Goal: Task Accomplishment & Management: Use online tool/utility

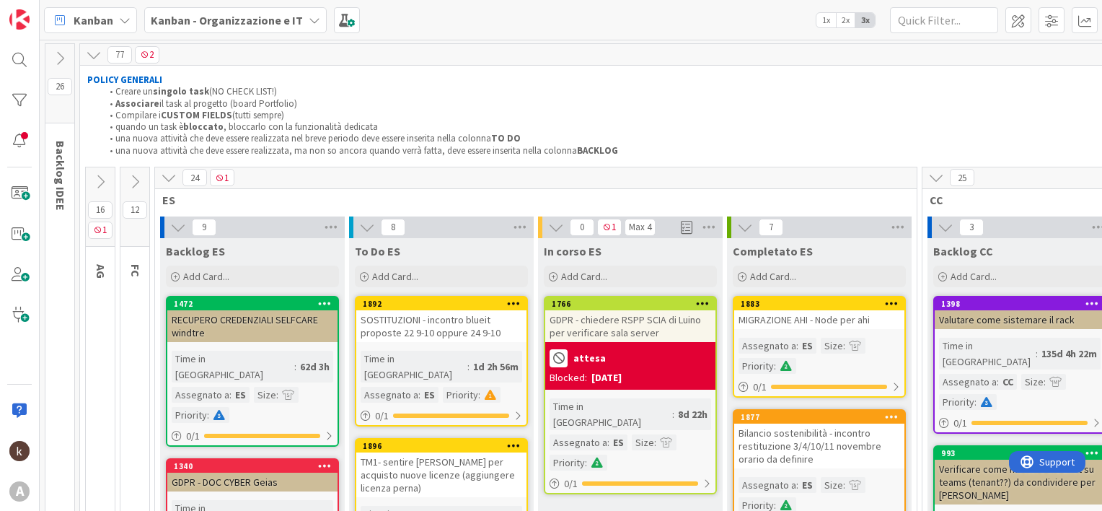
click at [170, 172] on icon at bounding box center [169, 177] width 16 height 16
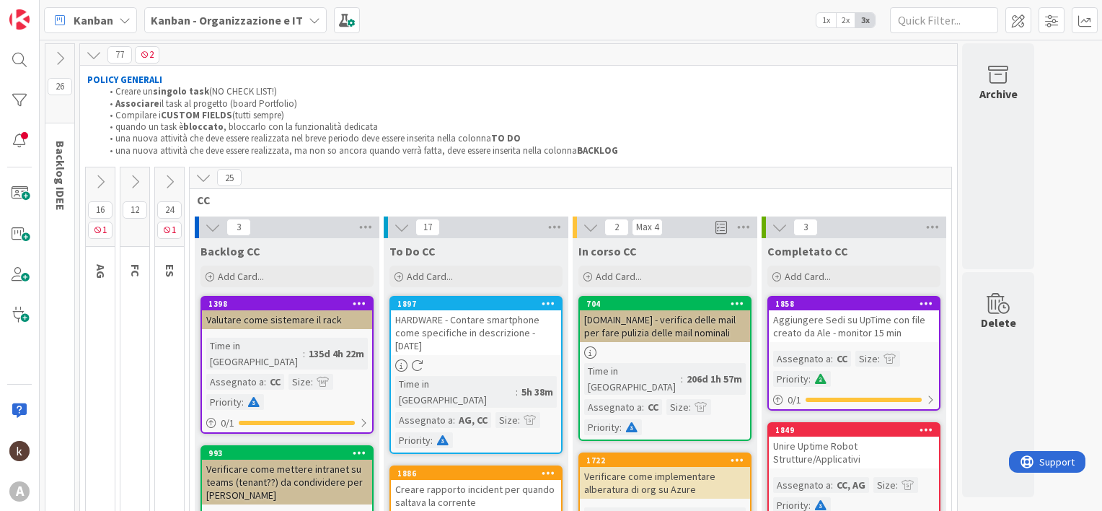
click at [138, 181] on icon at bounding box center [135, 182] width 16 height 16
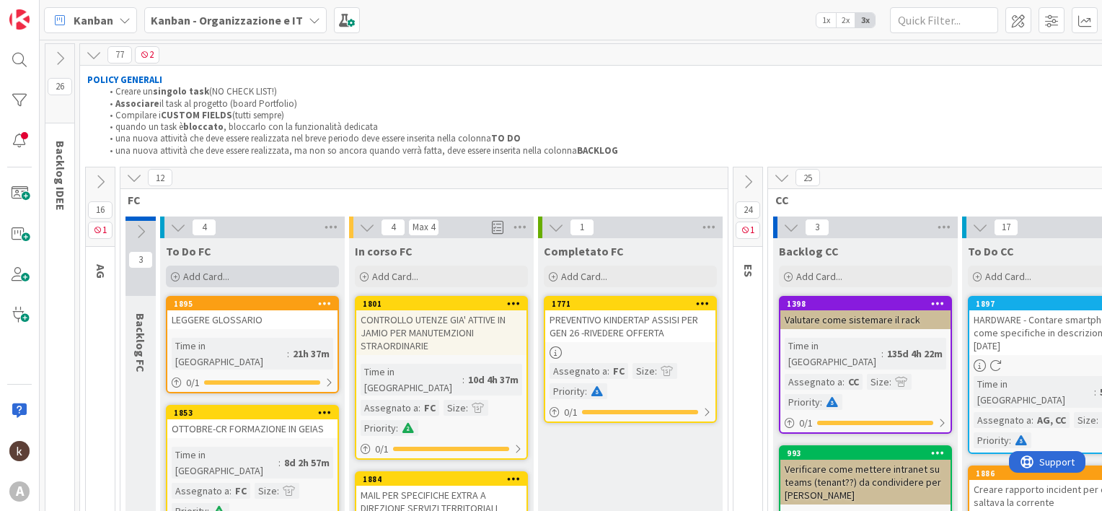
click at [245, 283] on div "Add Card..." at bounding box center [252, 276] width 173 height 22
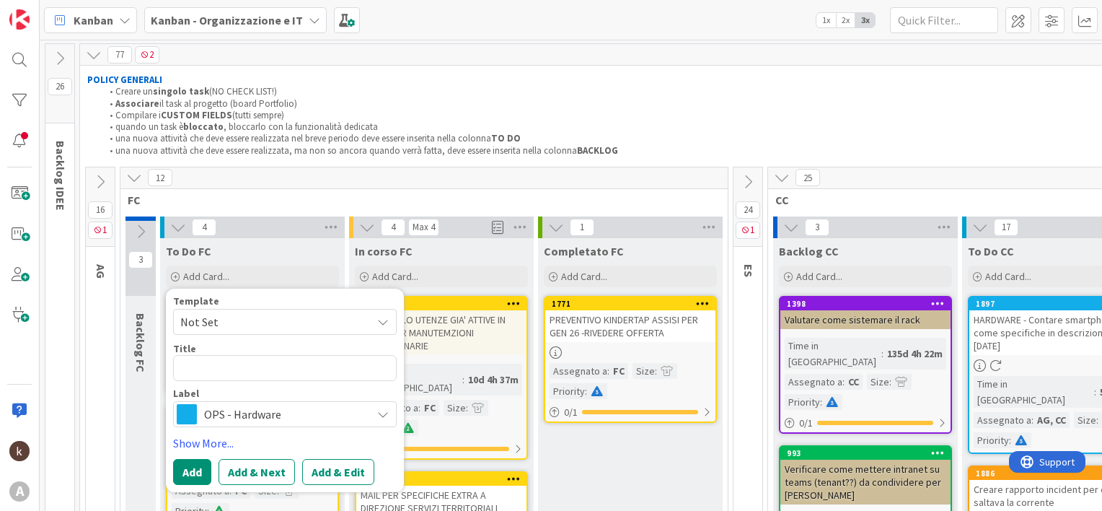
click at [246, 416] on span "OPS - Hardware" at bounding box center [284, 414] width 160 height 20
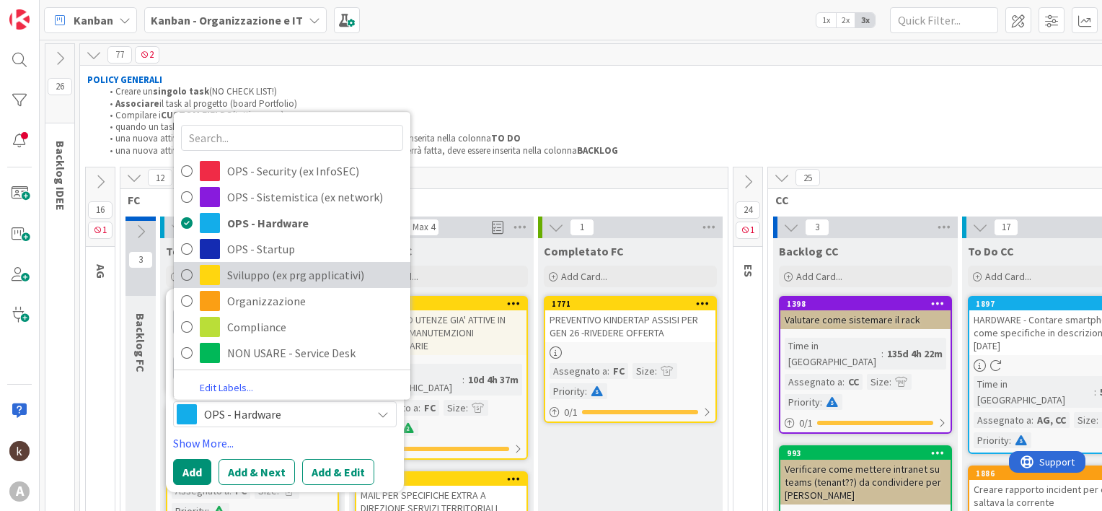
click at [253, 268] on span "Sviluppo (ex prg applicativi)" at bounding box center [315, 275] width 176 height 22
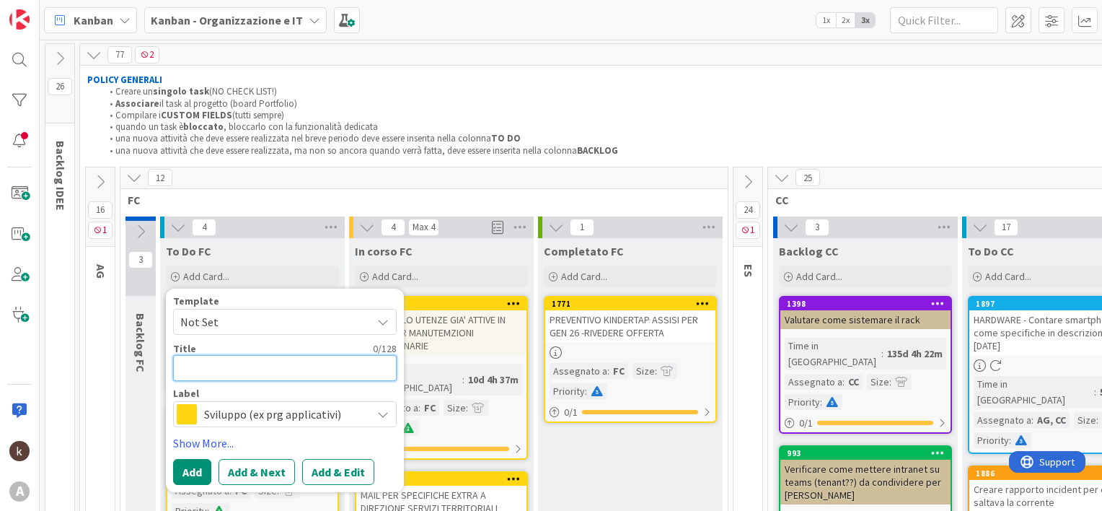
click at [229, 367] on textarea at bounding box center [285, 368] width 224 height 26
type textarea "x"
type textarea "A"
type textarea "x"
type textarea "AG"
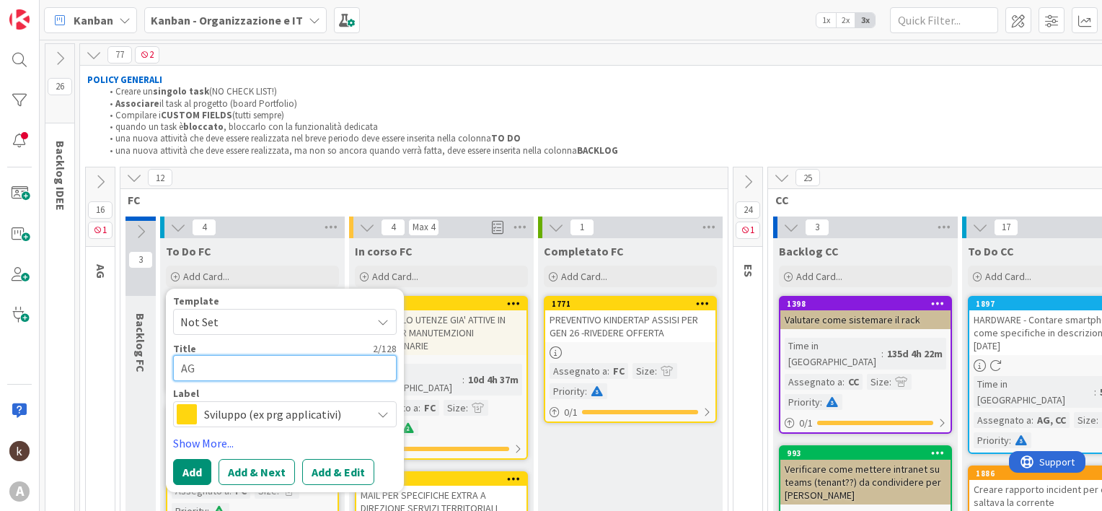
type textarea "x"
type textarea "AGGI"
type textarea "x"
type textarea "AGGIO"
type textarea "x"
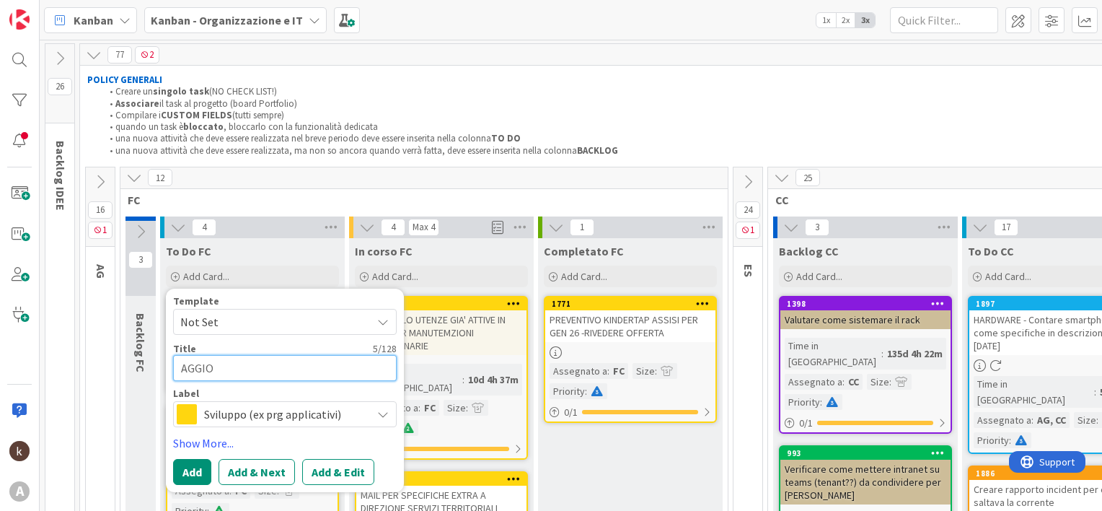
type textarea "AGGIOR"
type textarea "x"
type textarea "AGGIORN"
type textarea "x"
type textarea "AGGIORNA"
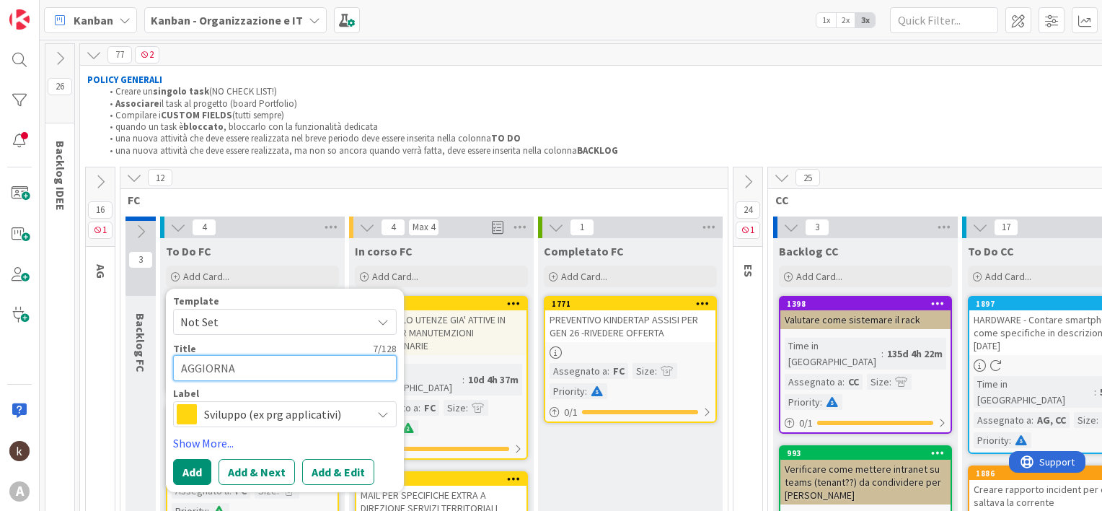
type textarea "x"
type textarea "AGGIORNAR"
type textarea "x"
type textarea "AGGIORNARE"
type textarea "x"
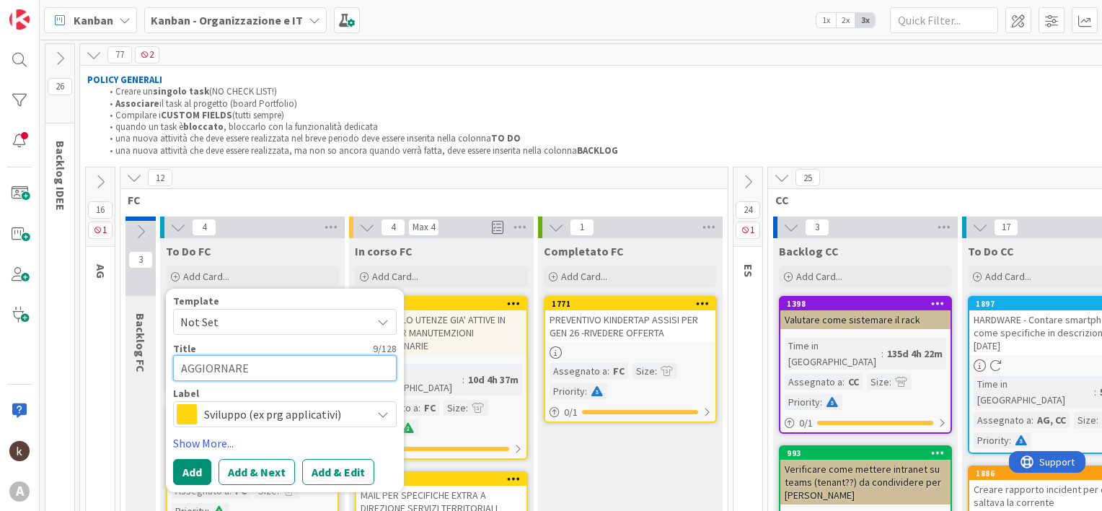
type textarea "AGGIORNARE"
type textarea "x"
type textarea "AGGIORNARE F"
type textarea "x"
type textarea "AGGIORNARE FI"
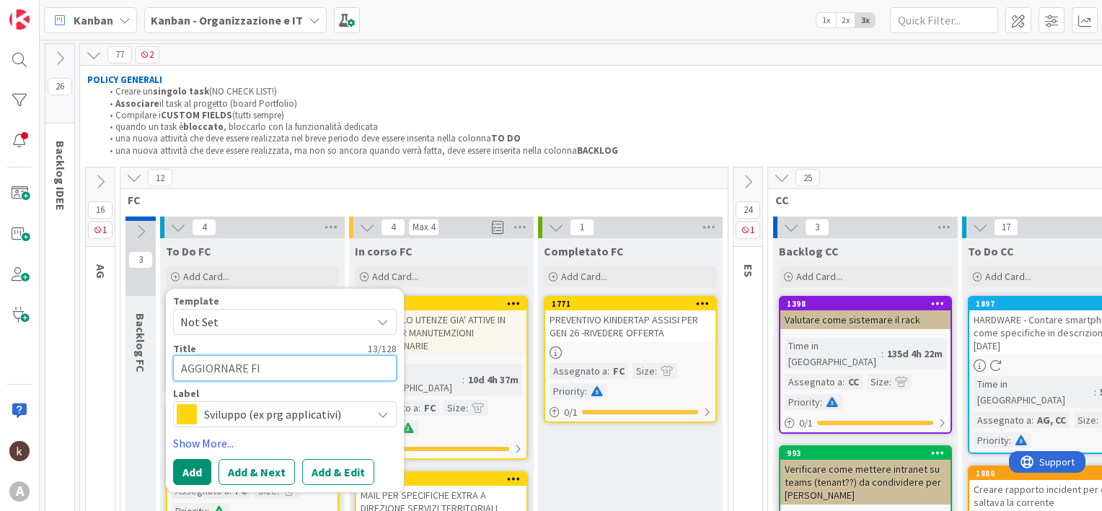
type textarea "x"
type textarea "AGGIORNARE FIL"
type textarea "x"
type textarea "AGGIORNARE FILE"
type textarea "x"
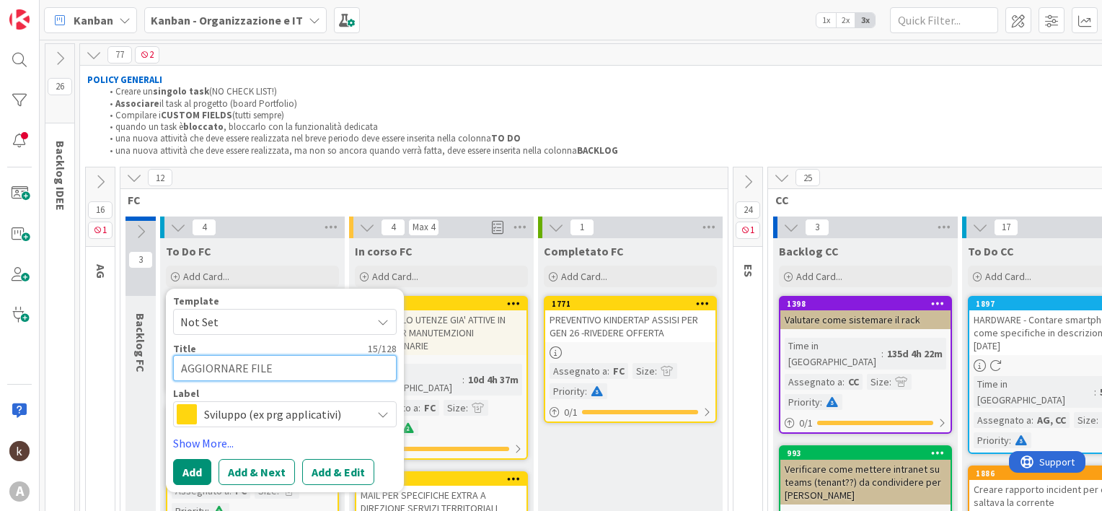
type textarea "AGGIORNARE FILE"
type textarea "x"
type textarea "AGGIORNARE FILE D"
type textarea "x"
type textarea "AGGIORNARE FILE DE"
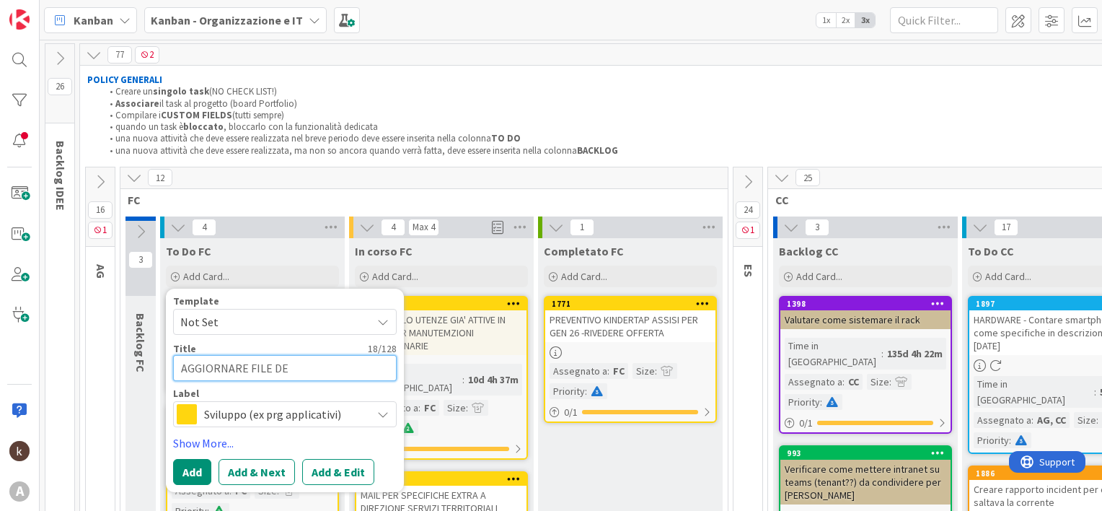
type textarea "x"
type textarea "AGGIORNARE FILE DEL"
type textarea "x"
type textarea "AGGIORNARE FILE DELL"
type textarea "x"
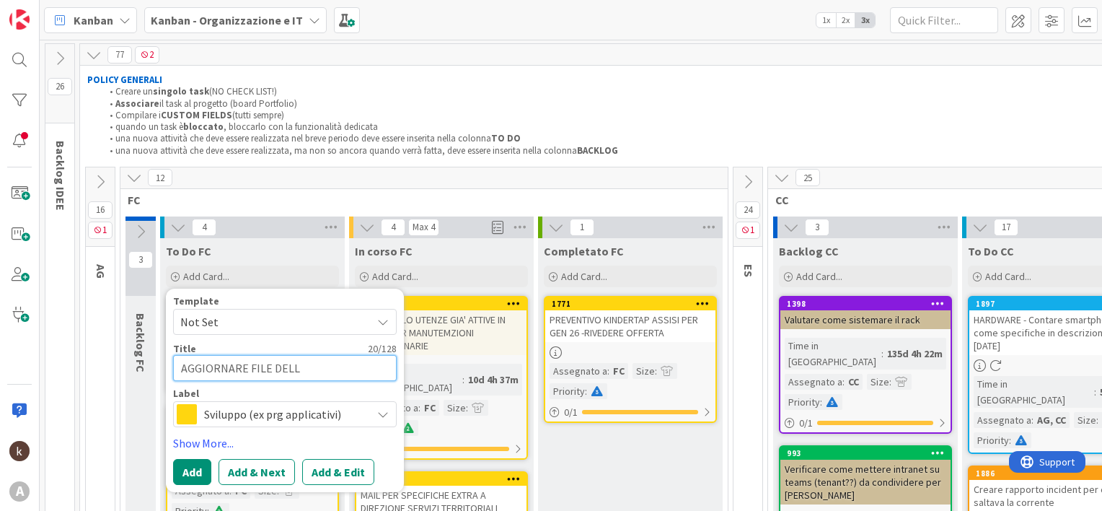
type textarea "AGGIORNARE FILE DELLE"
type textarea "x"
type textarea "AGGIORNARE FILE DELLE"
type textarea "x"
type textarea "AGGIORNARE FILE DELLE EV"
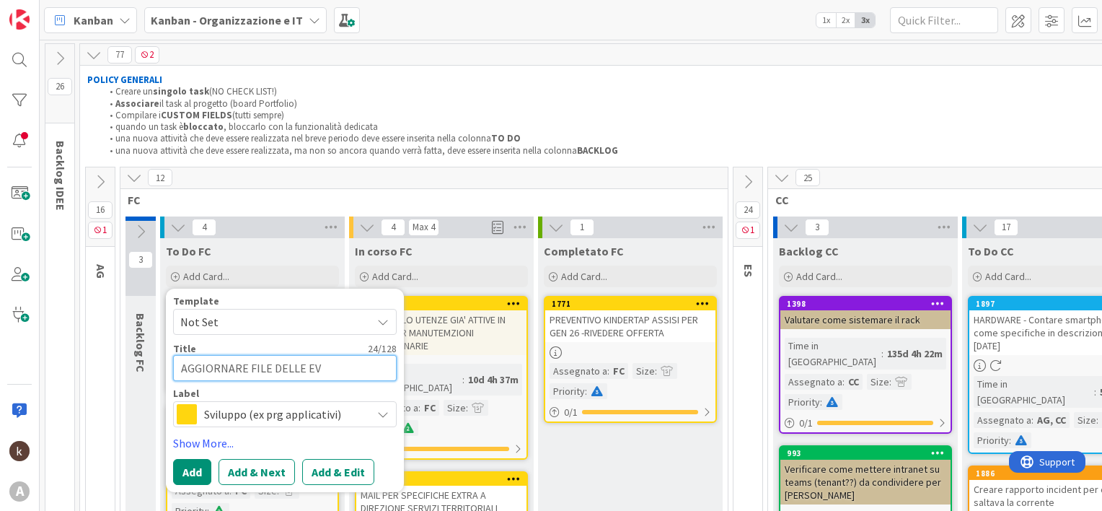
type textarea "x"
type textarea "AGGIORNARE FILE DELLE EVO"
type textarea "x"
type textarea "AGGIORNARE FILE DELLE EVOL"
type textarea "x"
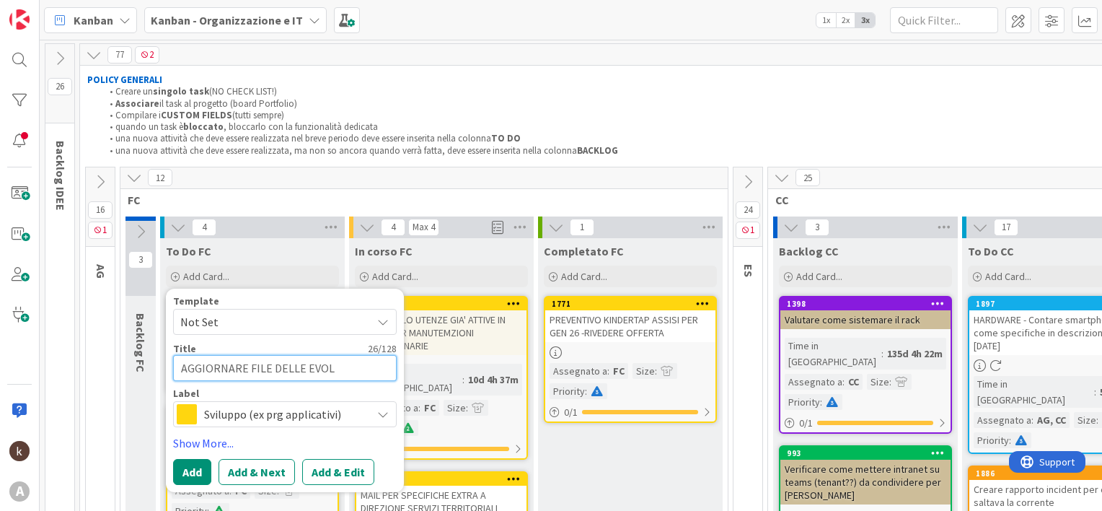
type textarea "AGGIORNARE FILE DELLE EVOLU"
type textarea "x"
type textarea "AGGIORNARE FILE DELLE EVOLUT"
type textarea "x"
type textarea "AGGIORNARE FILE DELLE EVOLUTI"
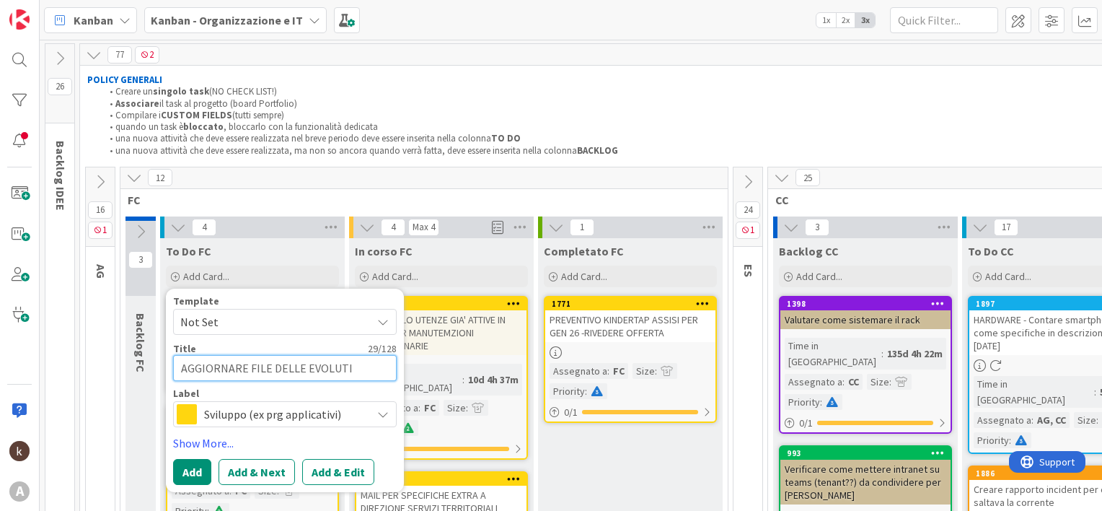
type textarea "x"
type textarea "AGGIORNARE FILE DELLE EVOLUTIV"
type textarea "x"
type textarea "AGGIORNARE FILE DELLE EVOLUTIVE"
type textarea "x"
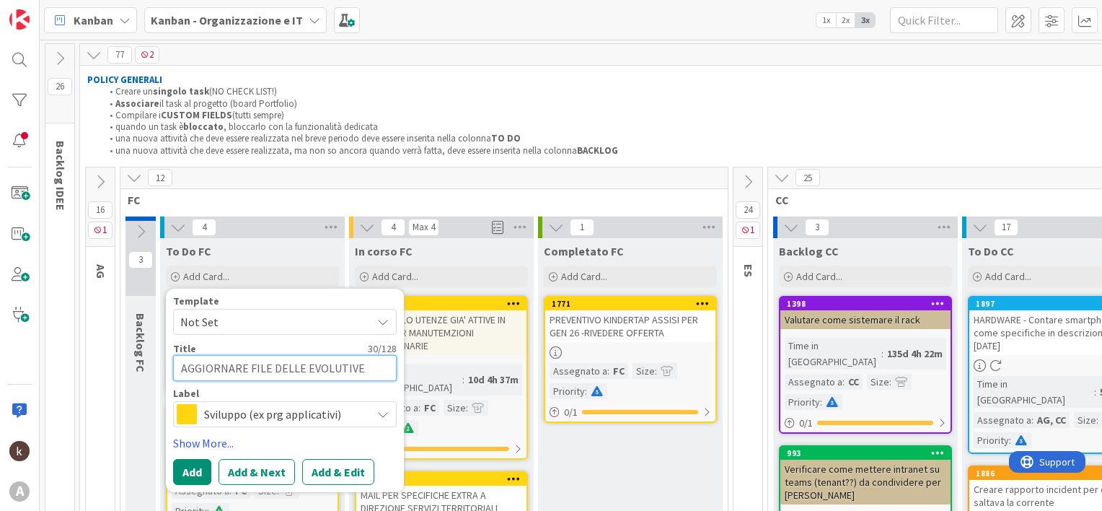
type textarea "AGGIORNARE FILE DELLE EVOLUTIVE"
type textarea "x"
type textarea "AGGIORNARE FILE DELLE EVOLUTIVE P"
type textarea "x"
type textarea "AGGIORNARE FILE DELLE EVOLUTIVE PR"
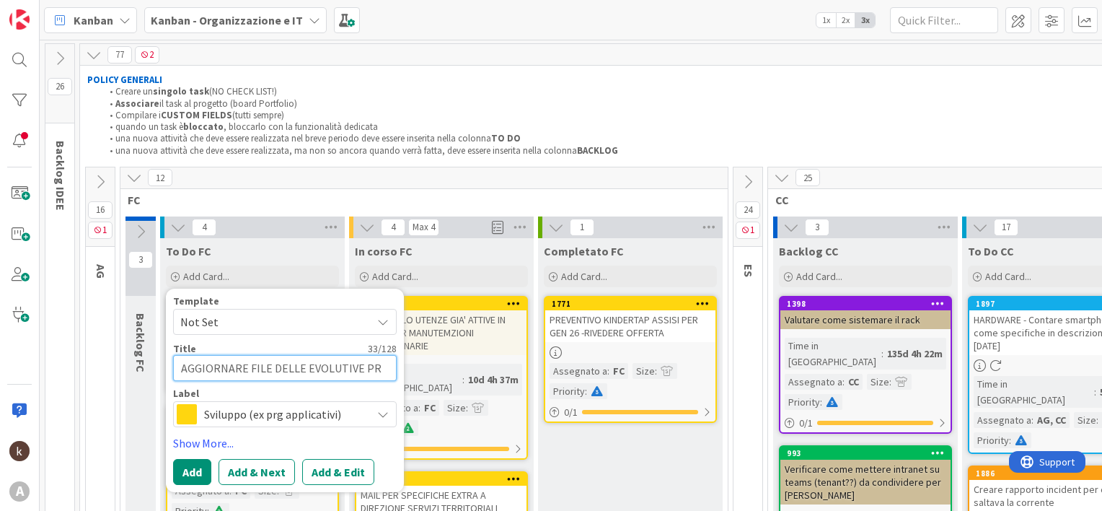
type textarea "x"
type textarea "AGGIORNARE FILE DELLE EVOLUTIVE PRO"
type textarea "x"
type textarea "AGGIORNARE FILE DELLE EVOLUTIVE PROC"
type textarea "x"
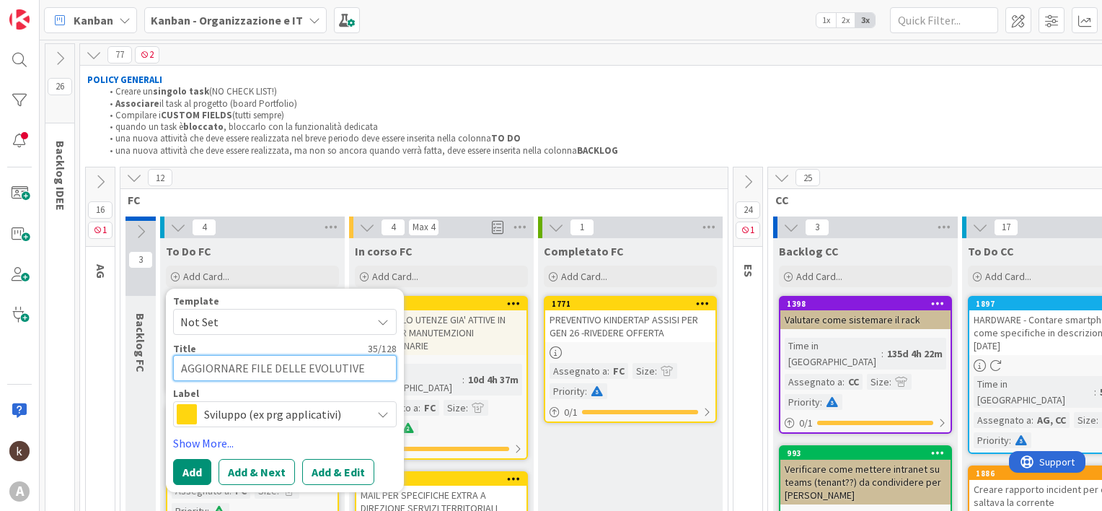
type textarea "AGGIORNARE FILE DELLE EVOLUTIVE PROCE"
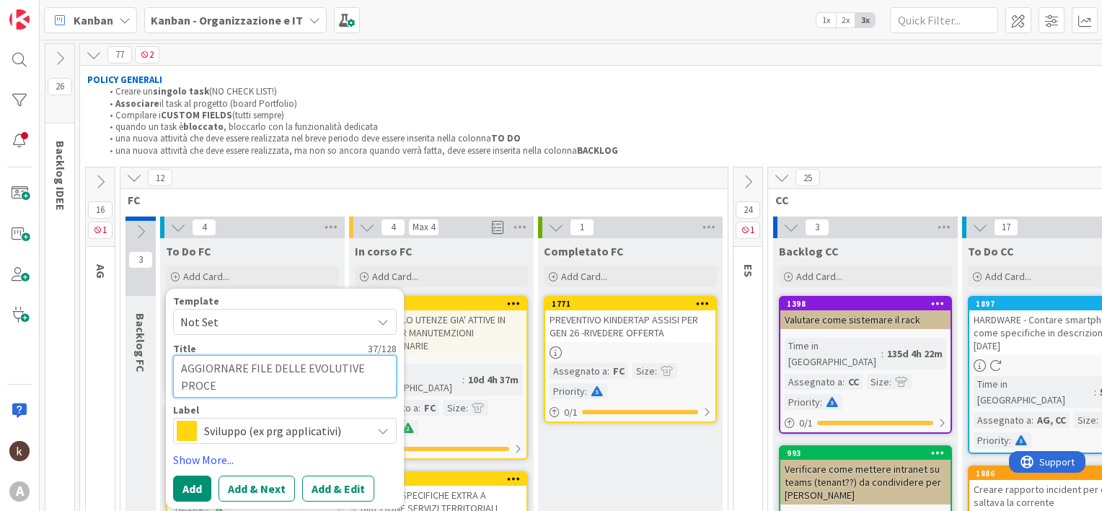
type textarea "x"
type textarea "AGGIORNARE FILE DELLE EVOLUTIVE PROC"
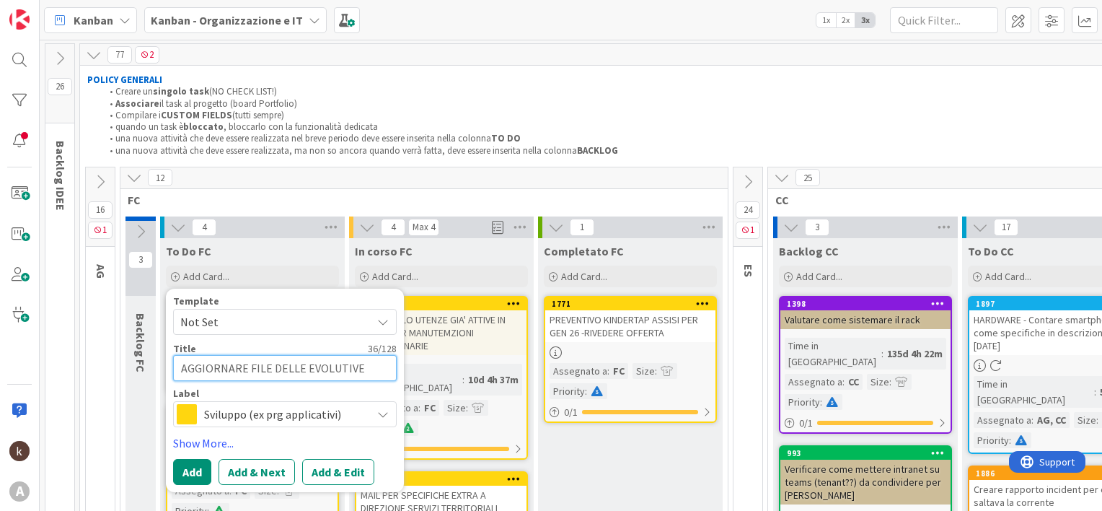
type textarea "x"
type textarea "AGGIORNARE FILE DELLE EVOLUTIVE PRO"
type textarea "x"
type textarea "AGGIORNARE FILE DELLE EVOLUTIVE PROG"
type textarea "x"
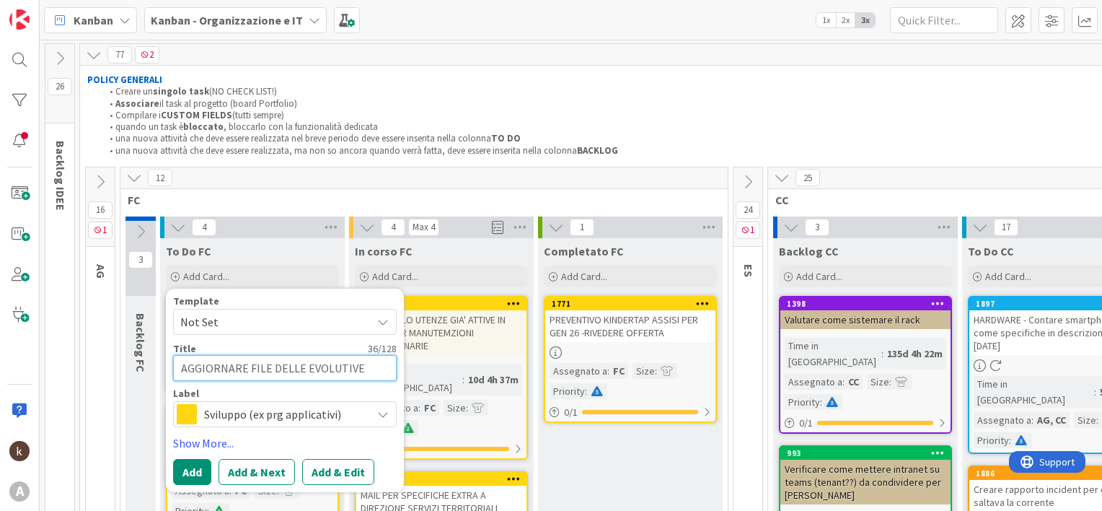
type textarea "AGGIORNARE FILE DELLE EVOLUTIVE PROGE"
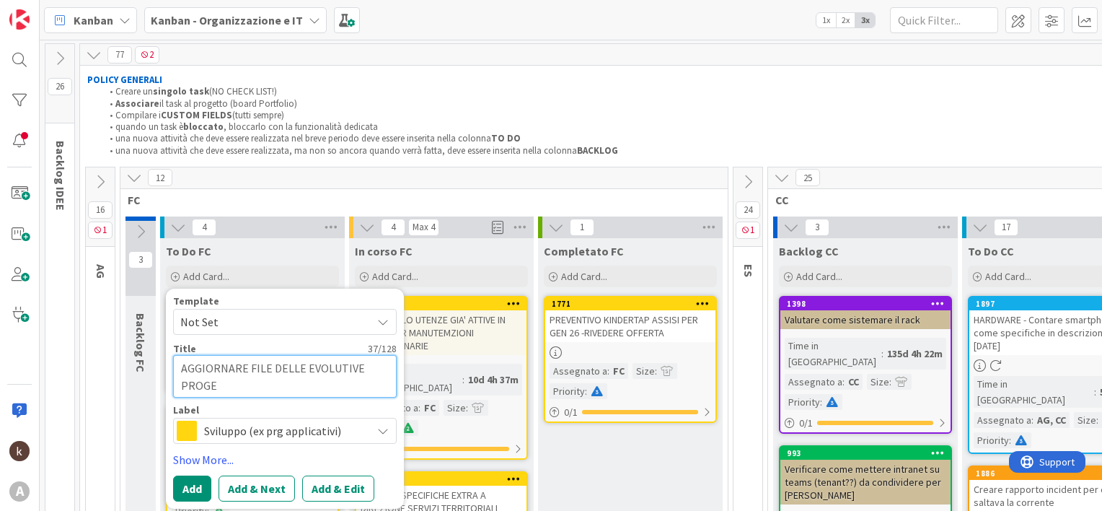
type textarea "x"
type textarea "AGGIORNARE FILE DELLE EVOLUTIVE PROGET"
type textarea "x"
type textarea "AGGIORNARE FILE DELLE EVOLUTIVE PROGETT"
type textarea "x"
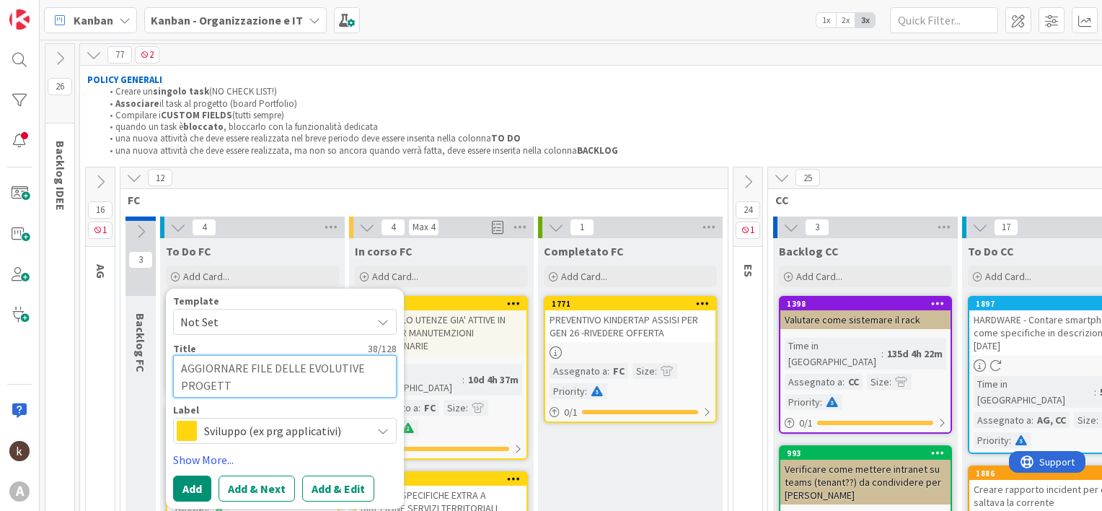
type textarea "AGGIORNARE FILE DELLE EVOLUTIVE PROGETTO"
type textarea "x"
type textarea "AGGIORNARE FILE DELLE EVOLUTIVE PROGETTO"
type textarea "x"
type textarea "AGGIORNARE FILE DELLE EVOLUTIVE PROGETTO I"
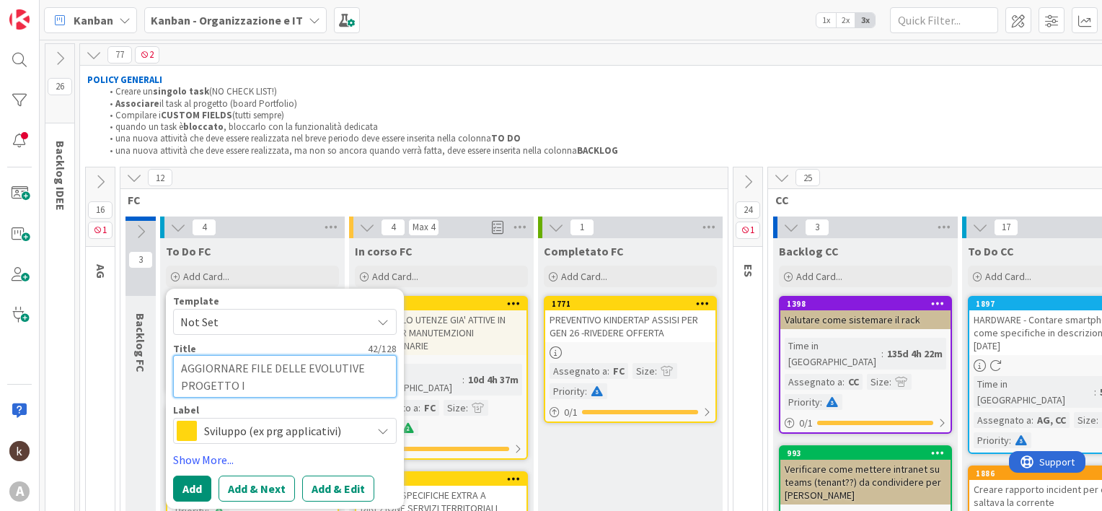
type textarea "x"
type textarea "AGGIORNARE FILE DELLE EVOLUTIVE PROGETTO"
type textarea "x"
type textarea "AGGIORNARE FILE DELLE EVOLUTIVE PROGETTO S"
type textarea "x"
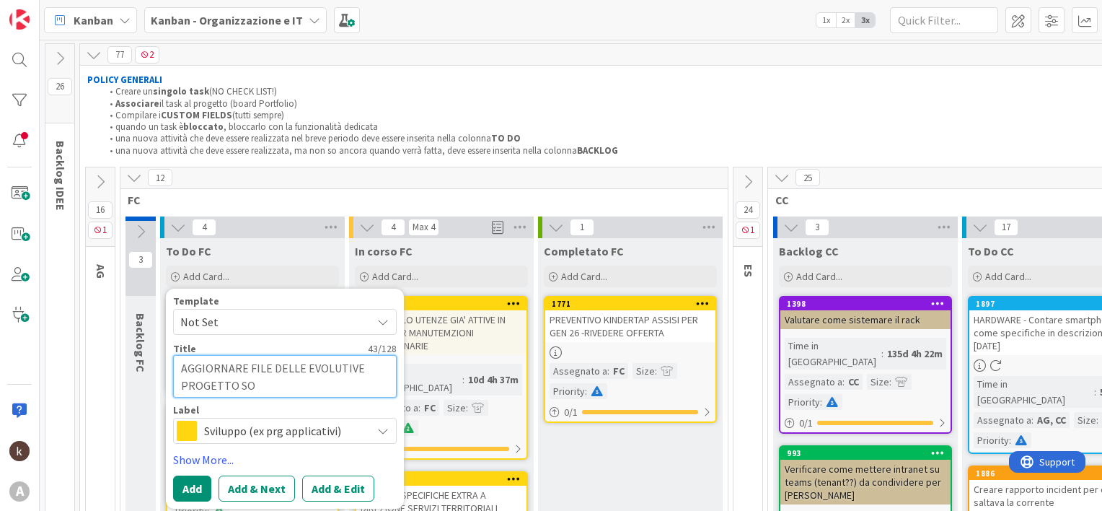
type textarea "AGGIORNARE FILE DELLE EVOLUTIVE PROGETTO SOS"
type textarea "x"
type textarea "AGGIORNARE FILE DELLE EVOLUTIVE PROGETTO SOST"
type textarea "x"
type textarea "AGGIORNARE FILE DELLE EVOLUTIVE PROGETTO SOSTI"
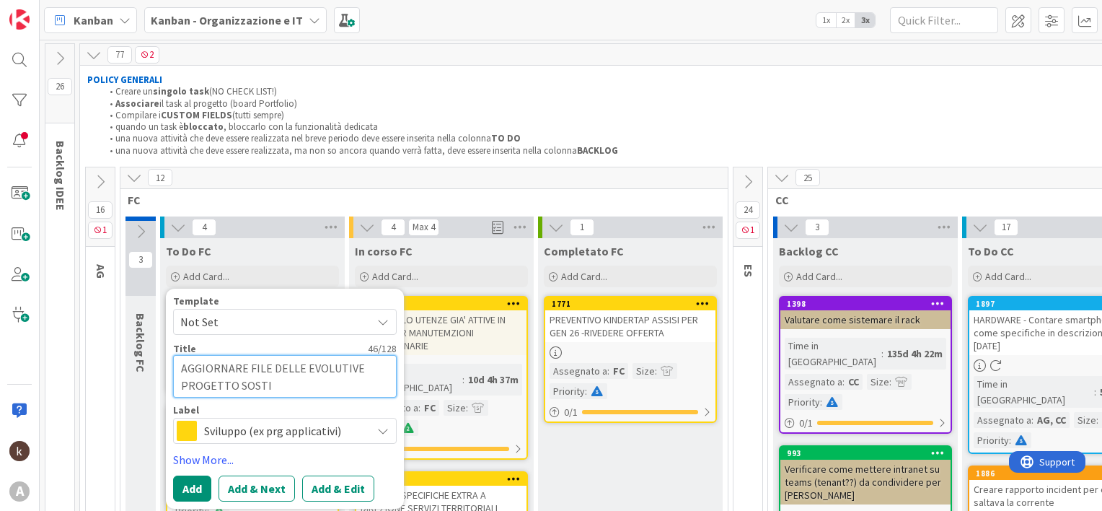
type textarea "x"
type textarea "AGGIORNARE FILE DELLE EVOLUTIVE PROGETTO SOSTIT"
type textarea "x"
type textarea "AGGIORNARE FILE DELLE EVOLUTIVE PROGETTO SOSTITU"
type textarea "x"
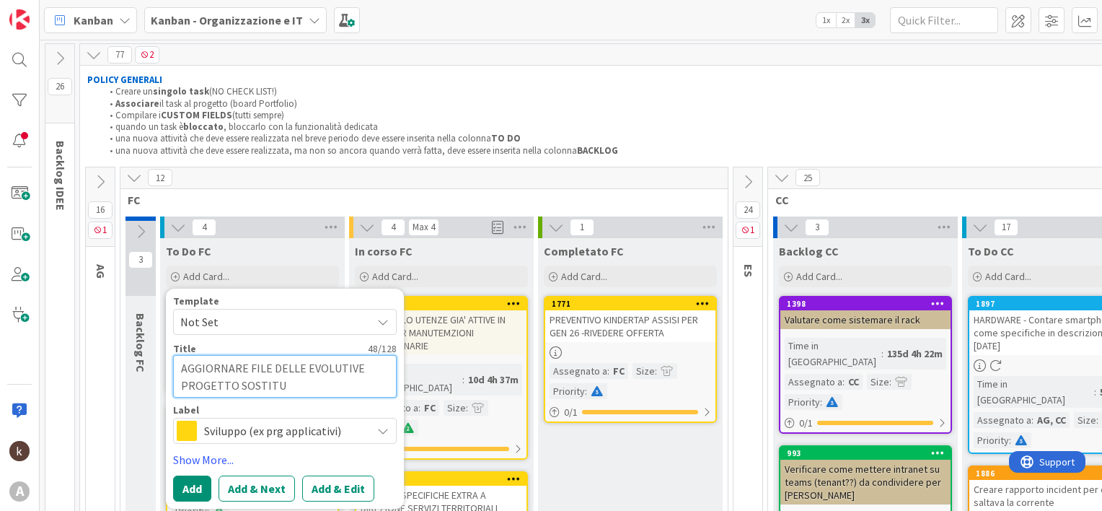
type textarea "AGGIORNARE FILE DELLE EVOLUTIVE PROGETTO SOSTITUZ"
type textarea "x"
type textarea "AGGIORNARE FILE DELLE EVOLUTIVE PROGETTO SOSTITUZI"
type textarea "x"
type textarea "AGGIORNARE FILE DELLE EVOLUTIVE PROGETTO SOSTITUZIO"
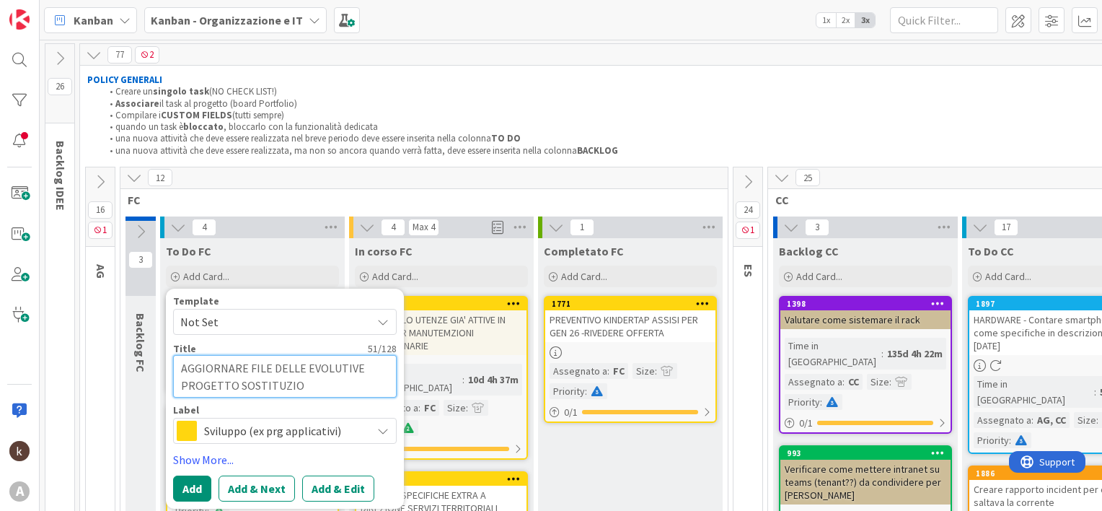
type textarea "x"
type textarea "AGGIORNARE FILE DELLE EVOLUTIVE PROGETTO SOSTITUZION"
type textarea "x"
type textarea "AGGIORNARE FILE DELLE EVOLUTIVE PROGETTO SOSTITUZIONI"
click at [269, 366] on textarea "AGGIORNARE FILE DELLE EVOLUTIVE PROGETTO SOSTITUZIONI" at bounding box center [285, 376] width 224 height 43
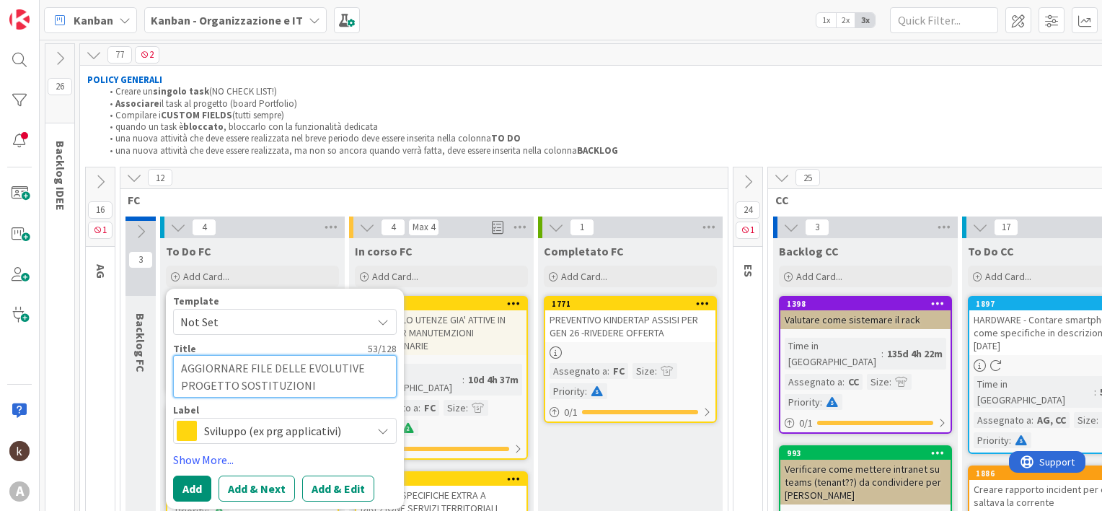
type textarea "x"
type textarea "AGGIORNARE FILE EDELLE EVOLUTIVE PROGETTO SOSTITUZIONI"
type textarea "x"
type textarea "AGGIORNARE FILE EXDELLE EVOLUTIVE PROGETTO SOSTITUZIONI"
type textarea "x"
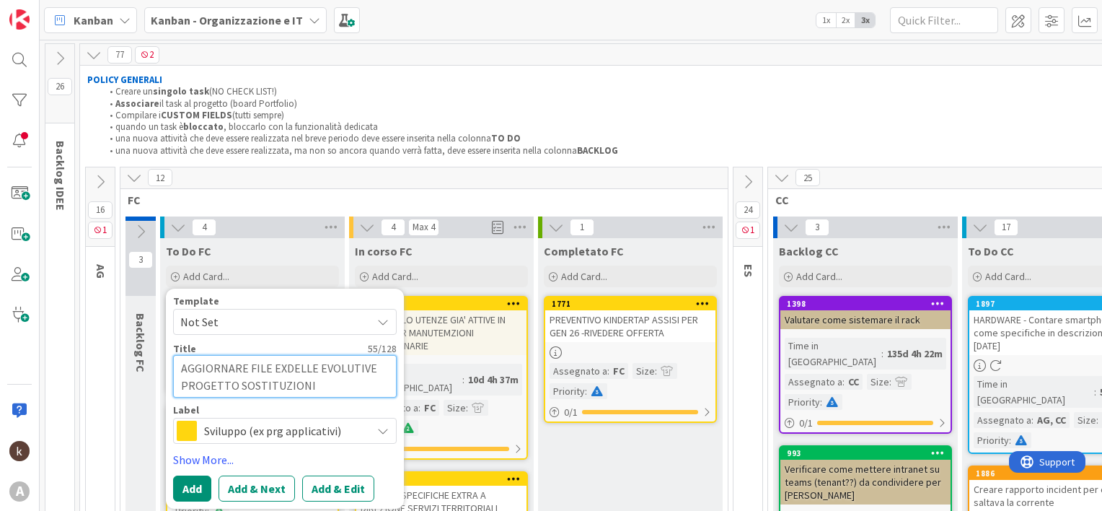
type textarea "AGGIORNARE FILE EXCDELLE EVOLUTIVE PROGETTO SOSTITUZIONI"
type textarea "x"
type textarea "AGGIORNARE FILE EXCLDELLE EVOLUTIVE PROGETTO SOSTITUZIONI"
type textarea "x"
type textarea "AGGIORNARE FILE EXCLEDELLE EVOLUTIVE PROGETTO SOSTITUZIONI"
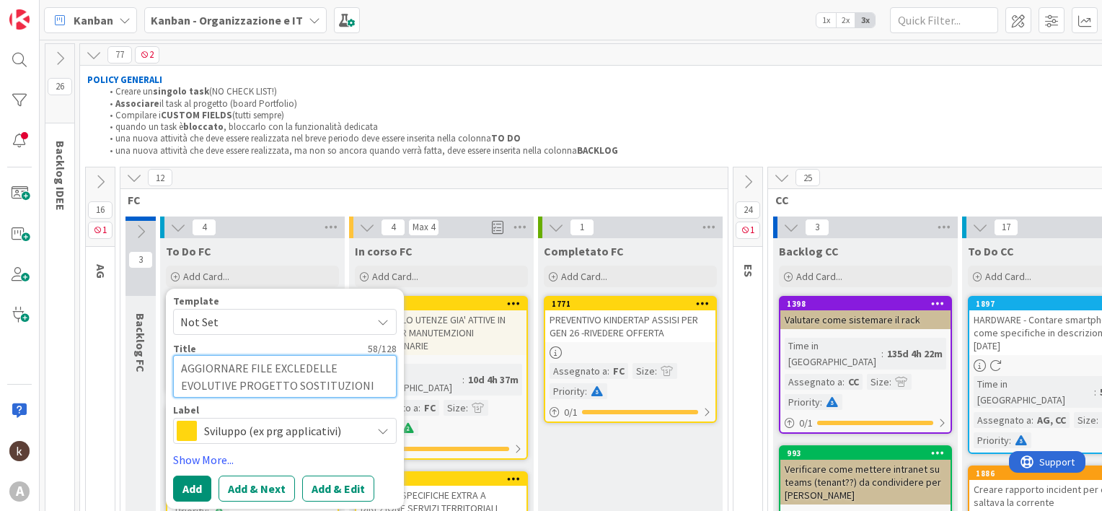
type textarea "x"
type textarea "AGGIORNARE FILE EXCLETDELLE EVOLUTIVE PROGETTO SOSTITUZIONI"
type textarea "x"
type textarea "AGGIORNARE FILE EXCLEDELLE EVOLUTIVE PROGETTO SOSTITUZIONI"
type textarea "x"
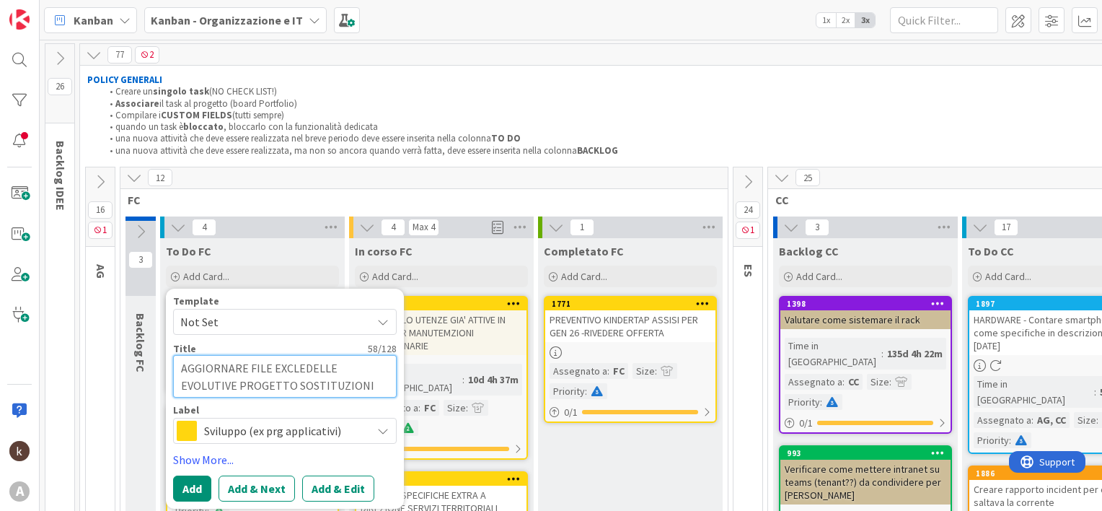
type textarea "AGGIORNARE FILE EXCLELDELLE EVOLUTIVE PROGETTO SOSTITUZIONI"
type textarea "x"
type textarea "AGGIORNARE FILE EXCLEL DELLE EVOLUTIVE PROGETTO SOSTITUZIONI"
click at [198, 480] on button "Add" at bounding box center [192, 488] width 38 height 26
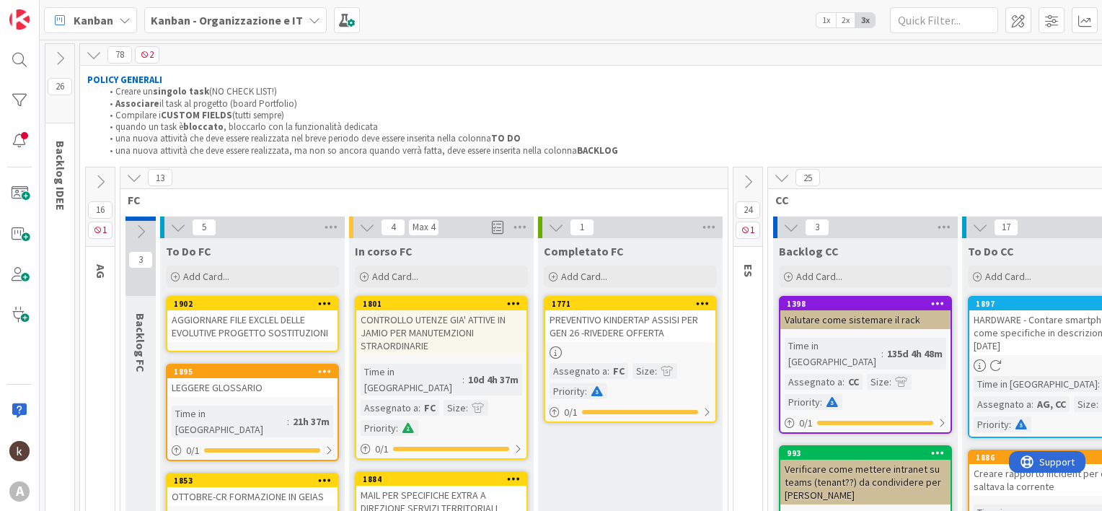
click at [208, 314] on div "AGGIORNARE FILE EXCLEL DELLE EVOLUTIVE PROGETTO SOSTITUZIONI" at bounding box center [252, 326] width 170 height 32
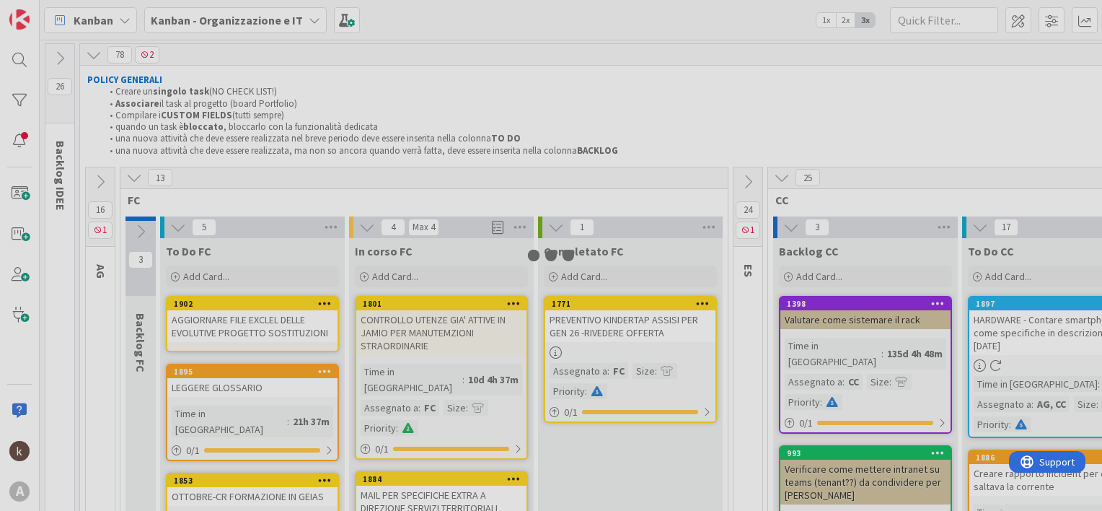
click at [208, 314] on div at bounding box center [551, 255] width 1102 height 511
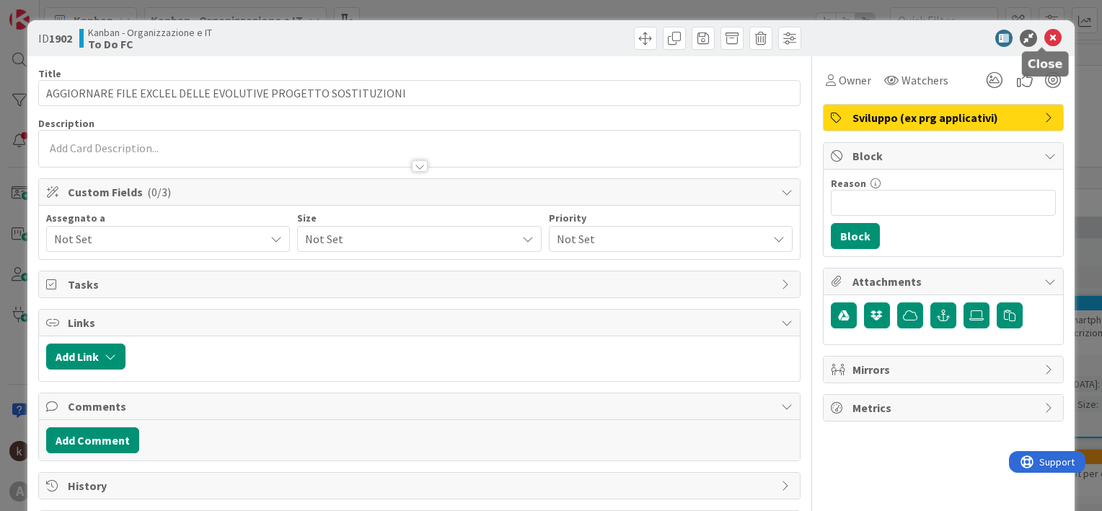
click at [1044, 43] on icon at bounding box center [1052, 38] width 17 height 17
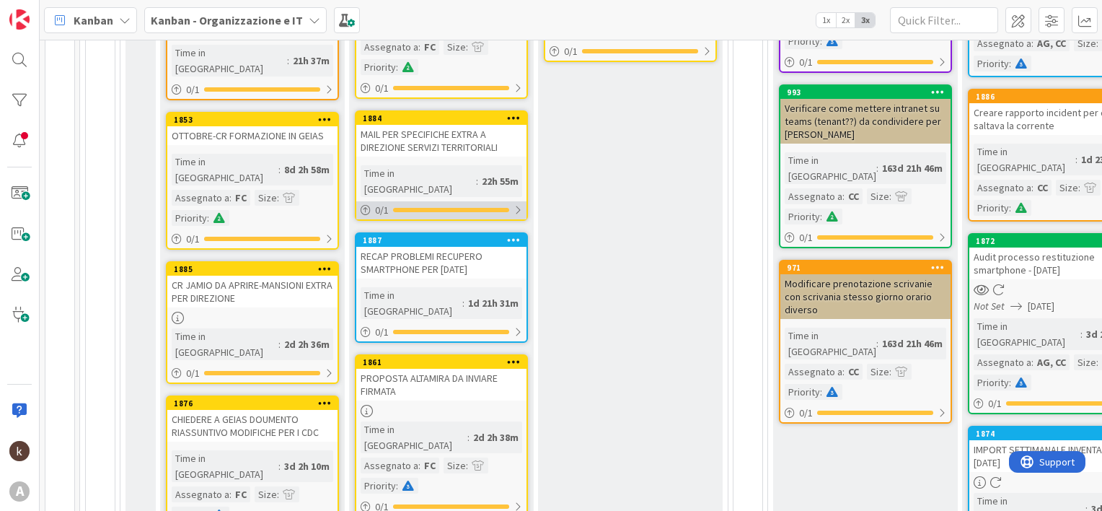
click at [452, 201] on div "0 / 1" at bounding box center [441, 210] width 170 height 18
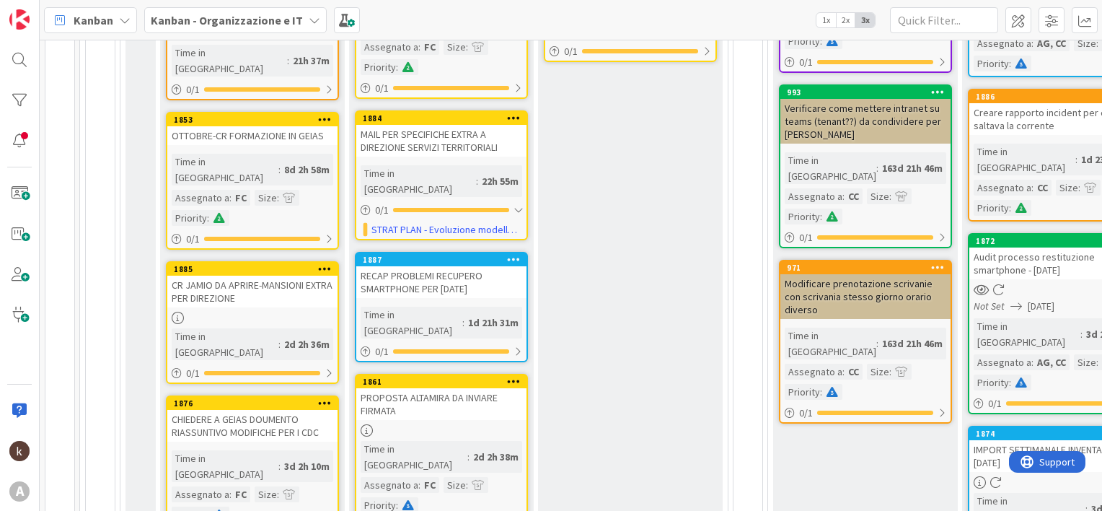
click at [423, 125] on div "MAIL PER SPECIFICHE EXTRA A DIREZIONE SERVIZI TERRITORIALI" at bounding box center [441, 141] width 170 height 32
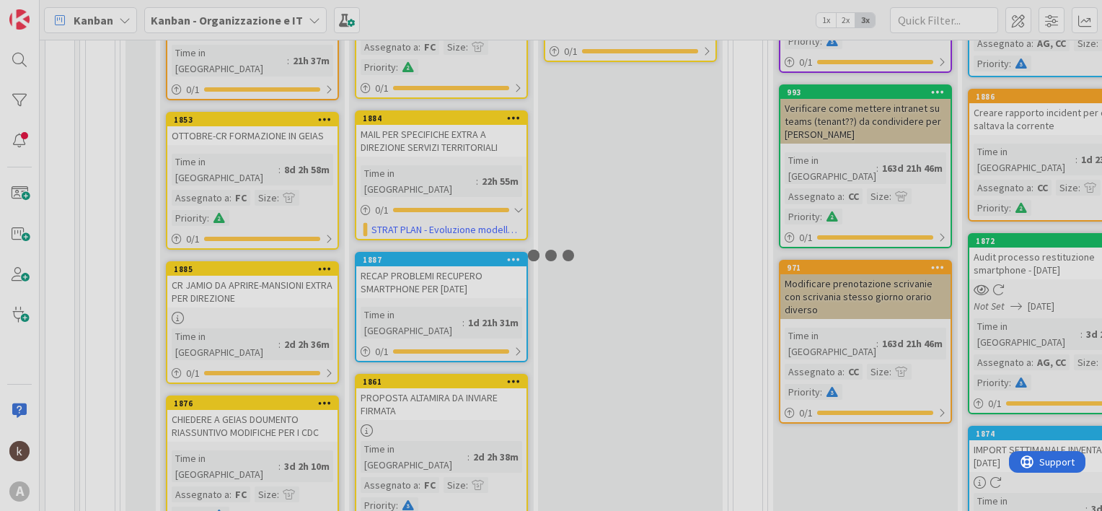
click at [423, 121] on div at bounding box center [551, 255] width 1102 height 511
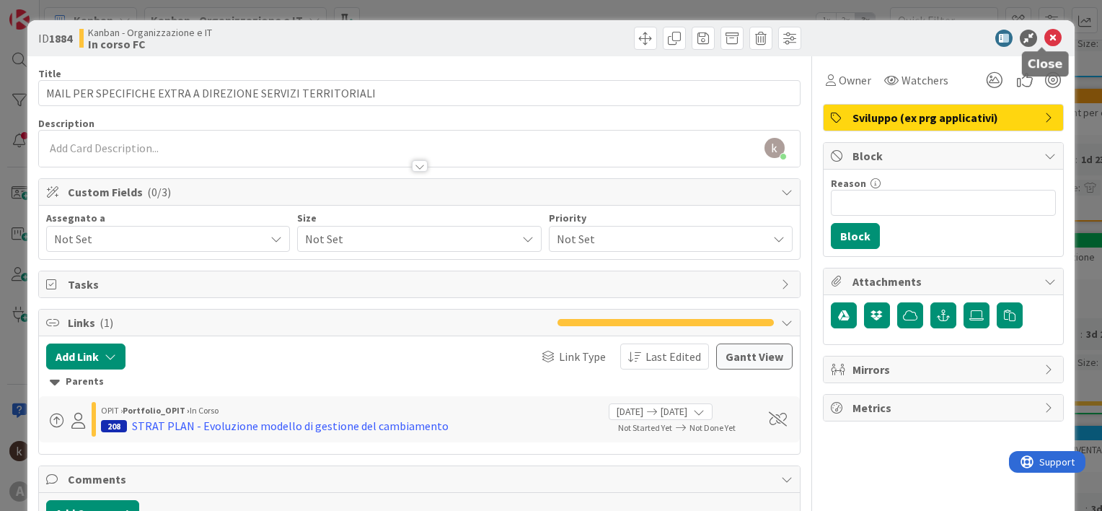
click at [1044, 40] on icon at bounding box center [1052, 38] width 17 height 17
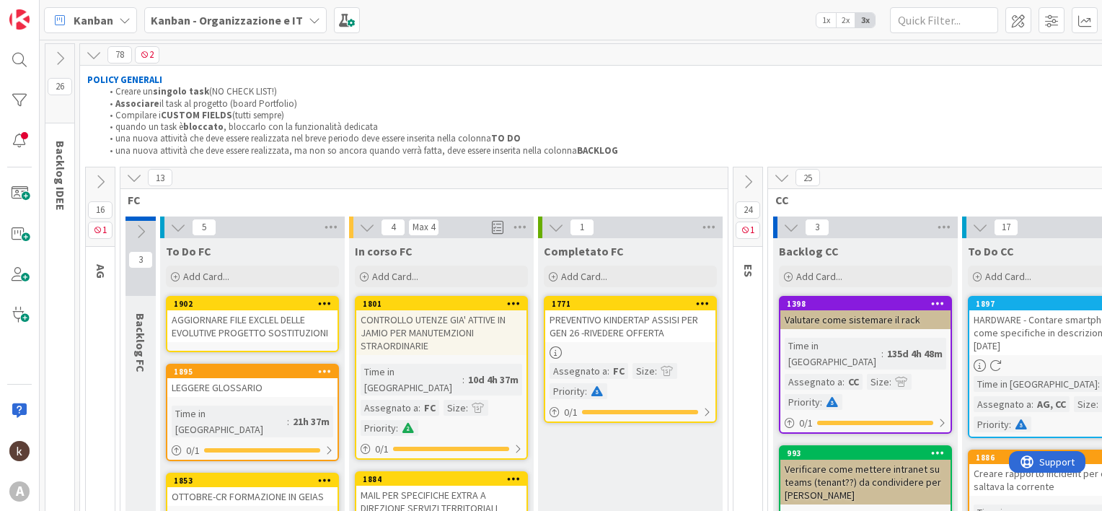
click at [238, 325] on div "AGGIORNARE FILE EXCLEL DELLE EVOLUTIVE PROGETTO SOSTITUZIONI" at bounding box center [252, 326] width 170 height 32
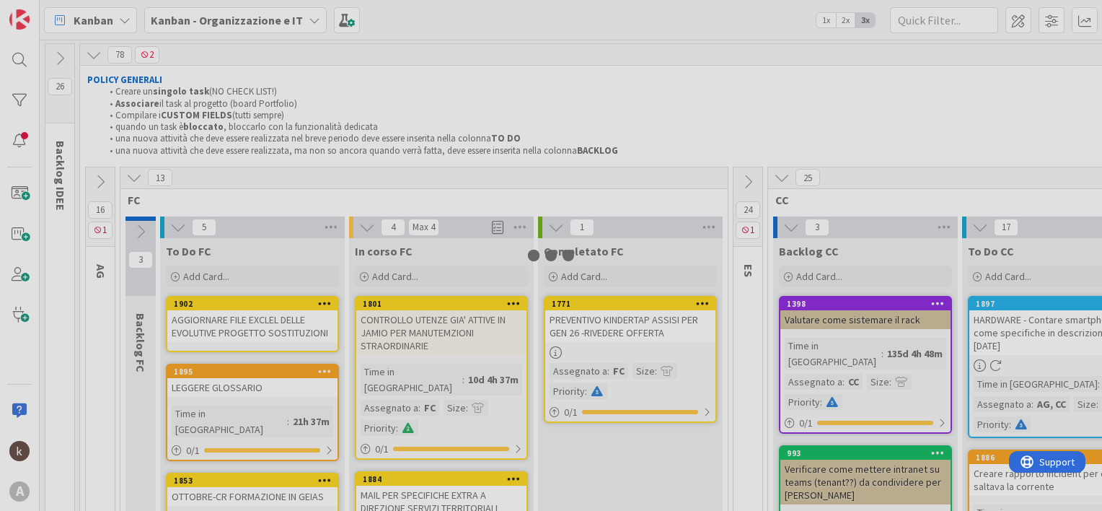
click at [238, 325] on div at bounding box center [551, 255] width 1102 height 511
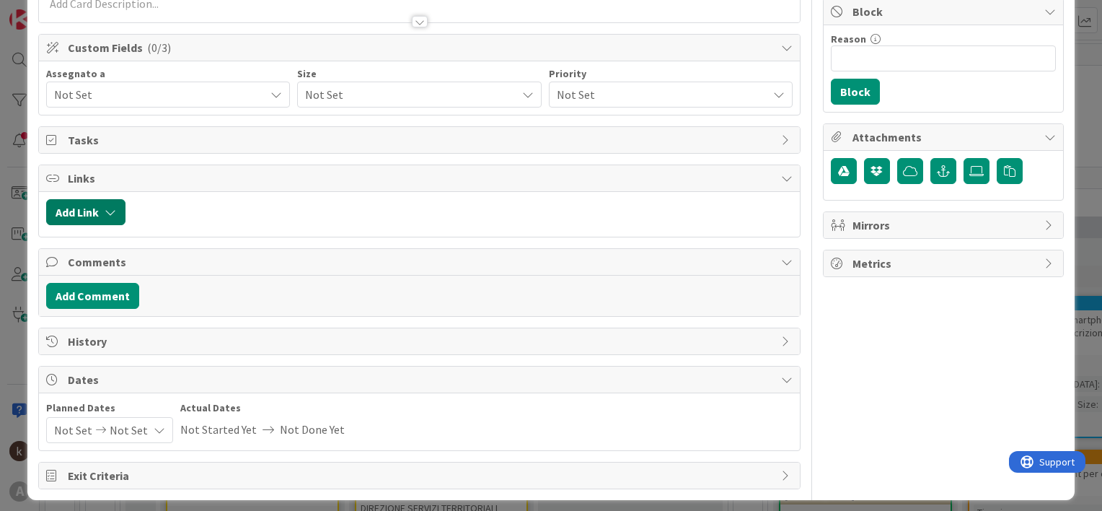
drag, startPoint x: 104, startPoint y: 209, endPoint x: 98, endPoint y: 221, distance: 12.9
click at [105, 209] on button "Add Link" at bounding box center [85, 212] width 79 height 26
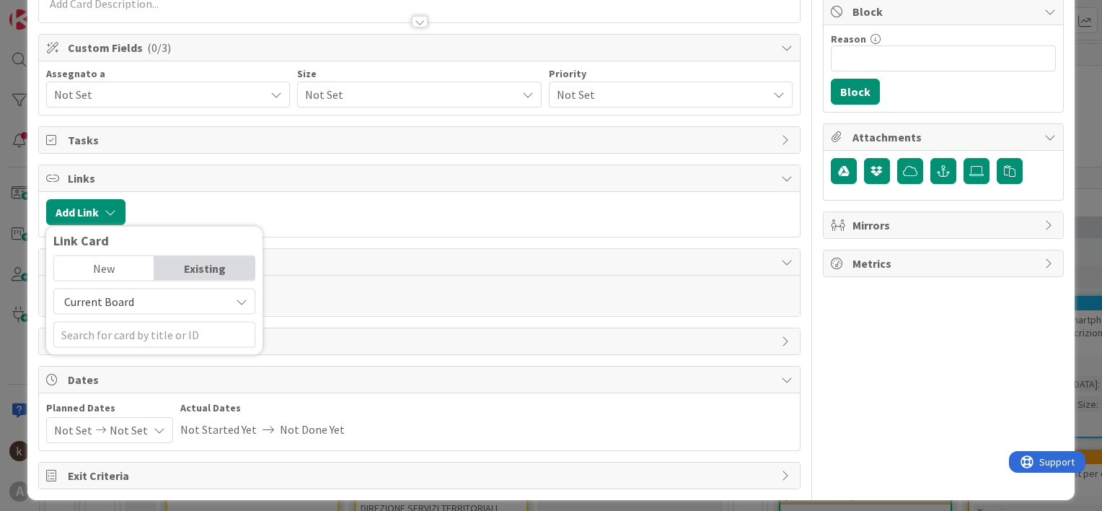
click at [109, 301] on span "Current Board" at bounding box center [99, 301] width 70 height 14
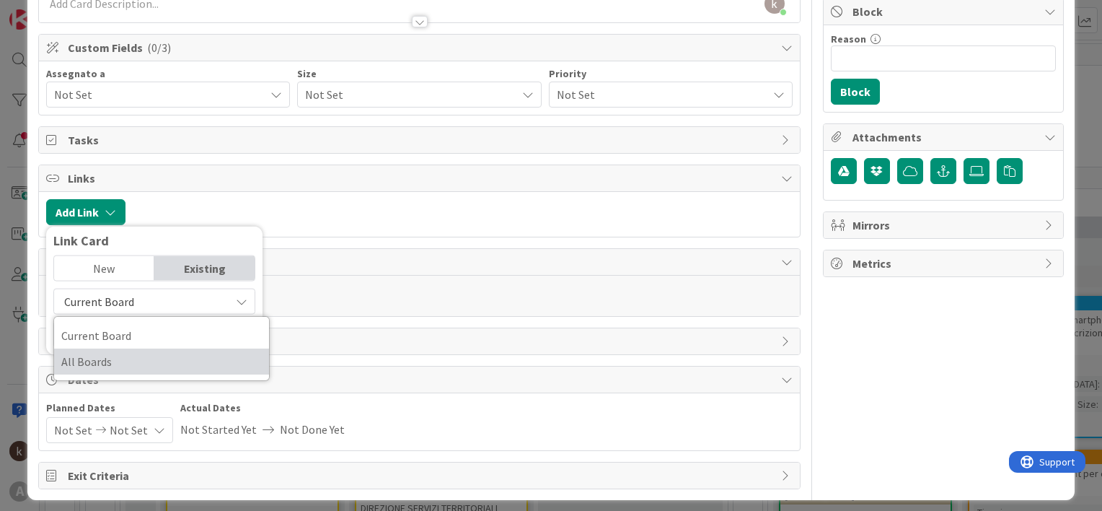
click at [112, 359] on span "All Boards" at bounding box center [161, 361] width 200 height 22
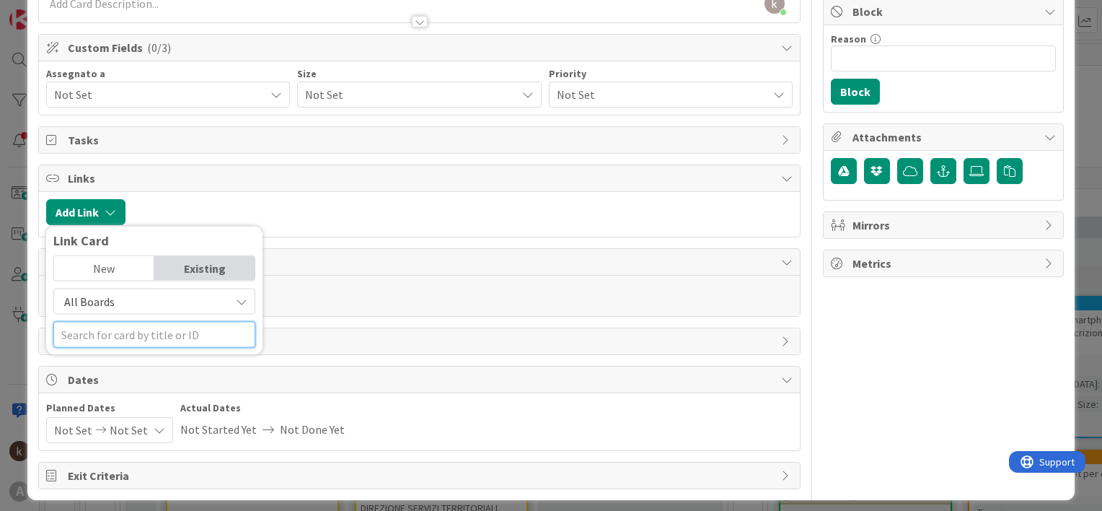
click at [99, 332] on input "text" at bounding box center [154, 335] width 202 height 26
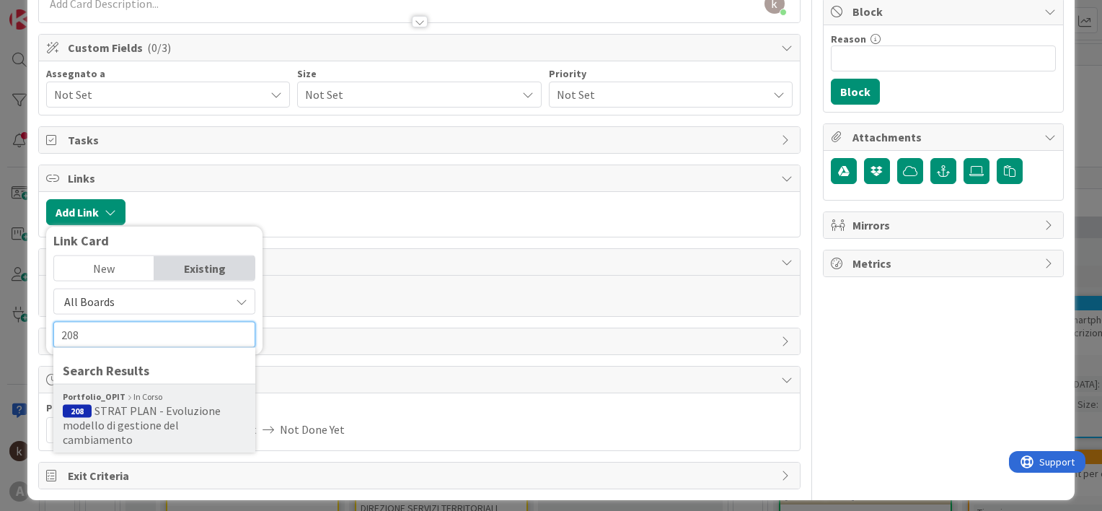
type input "208"
click at [114, 406] on span "STRAT PLAN - Evoluzione modello di gestione del cambiamento" at bounding box center [142, 424] width 158 height 43
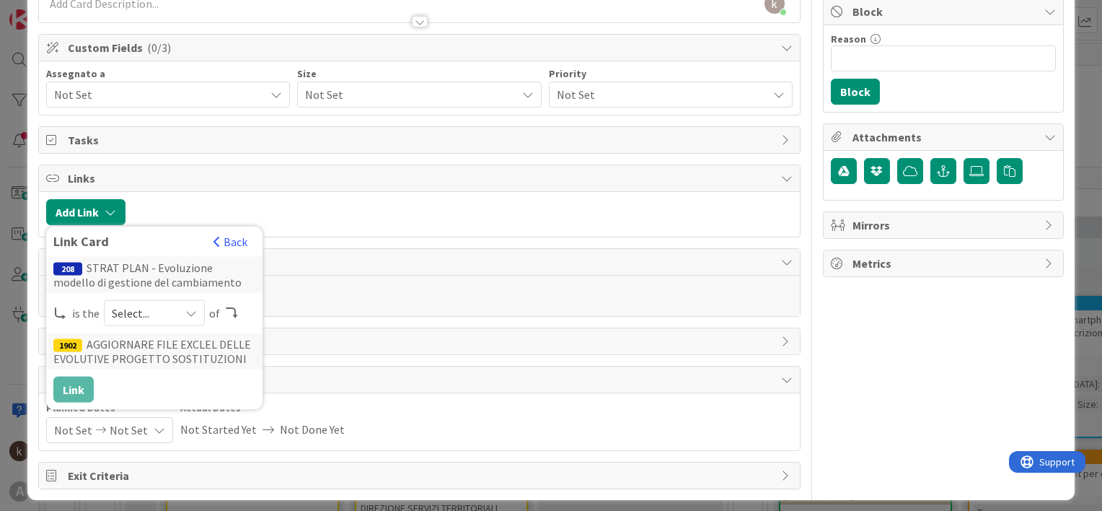
click at [180, 306] on div "Select..." at bounding box center [154, 313] width 101 height 26
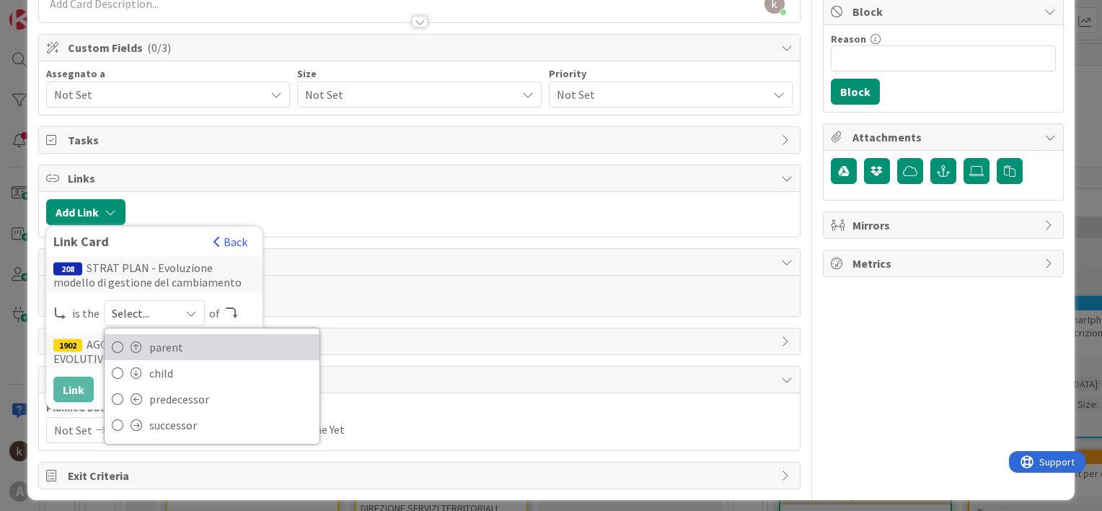
click at [154, 345] on span "parent" at bounding box center [230, 347] width 163 height 22
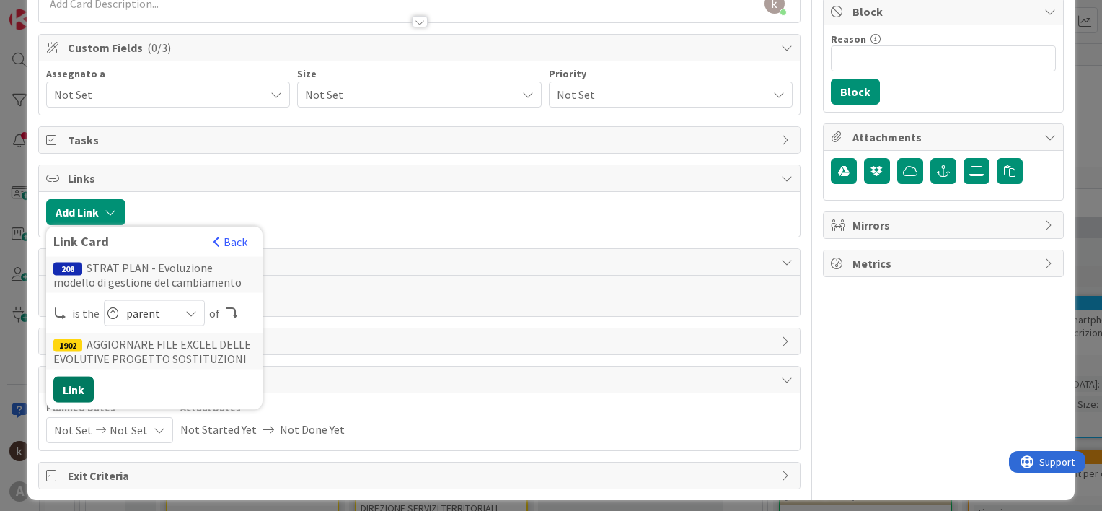
click at [79, 383] on button "Link" at bounding box center [73, 389] width 40 height 26
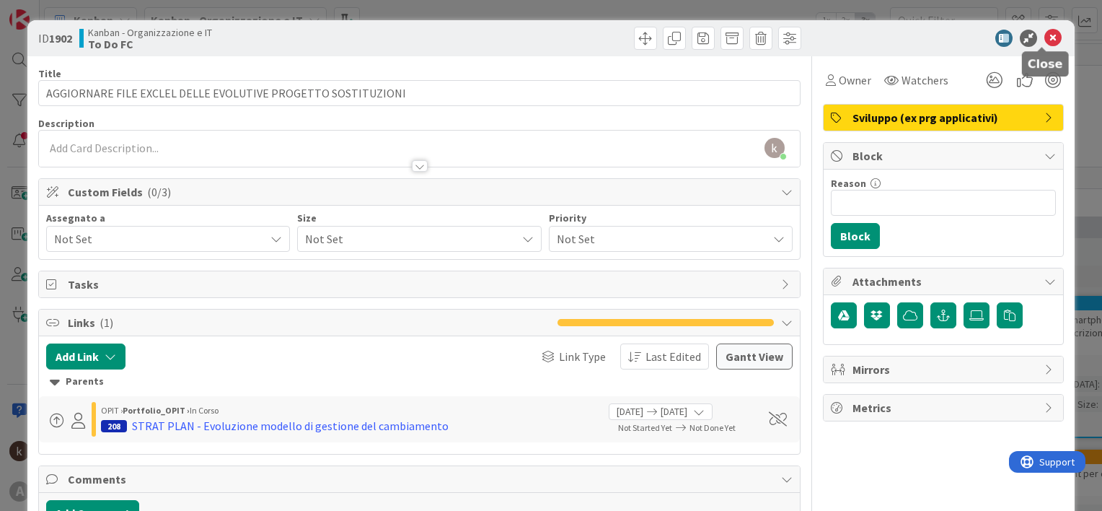
click at [1046, 38] on icon at bounding box center [1052, 38] width 17 height 17
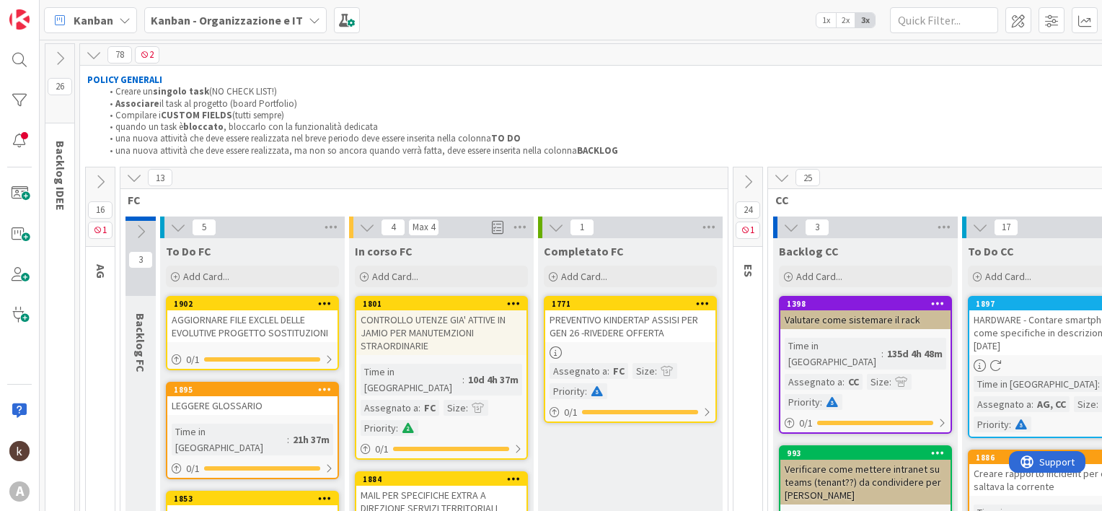
click at [265, 17] on b "Kanban - Organizzazione e IT" at bounding box center [227, 20] width 152 height 14
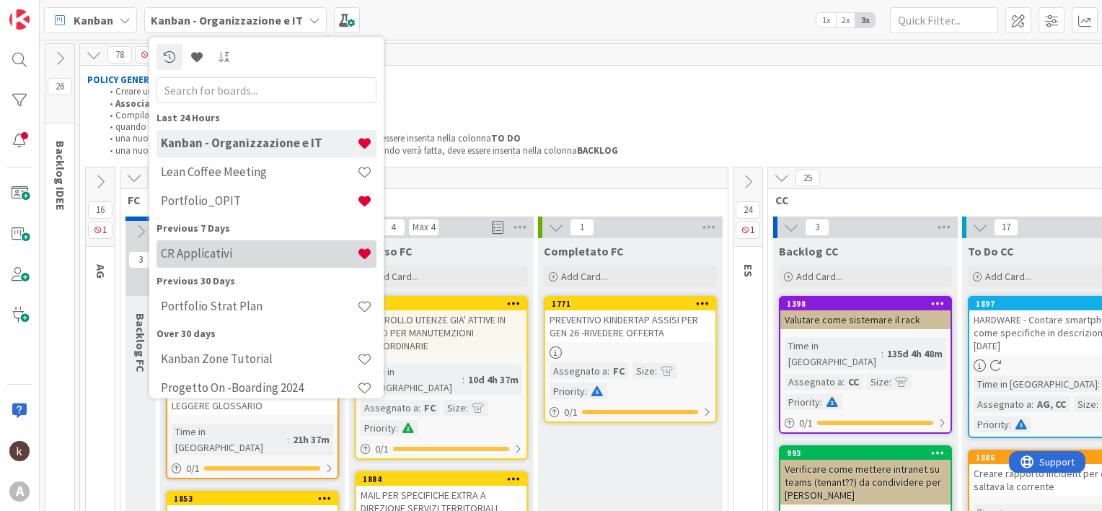
click at [203, 257] on h4 "CR Applicativi" at bounding box center [259, 254] width 196 height 14
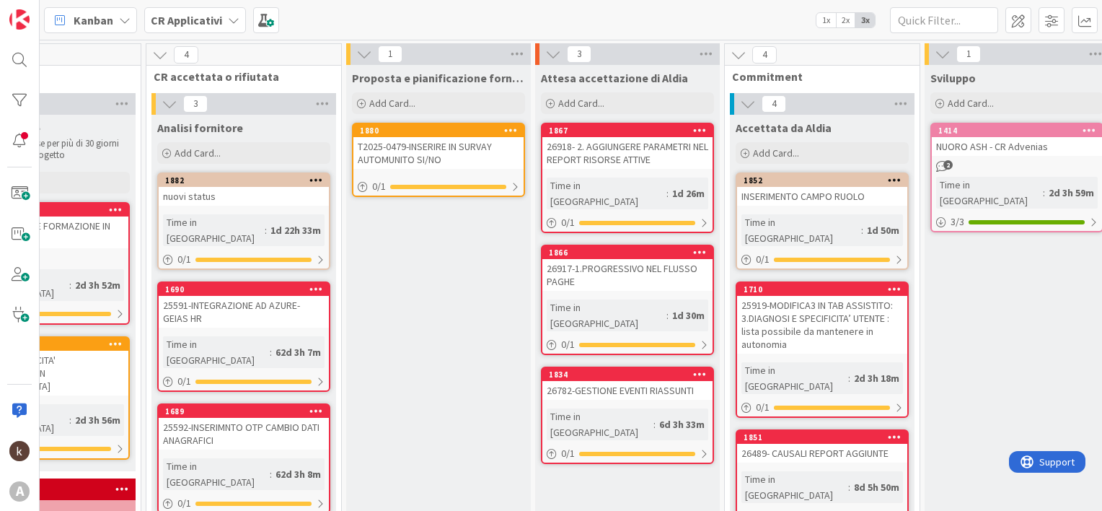
scroll to position [0, 470]
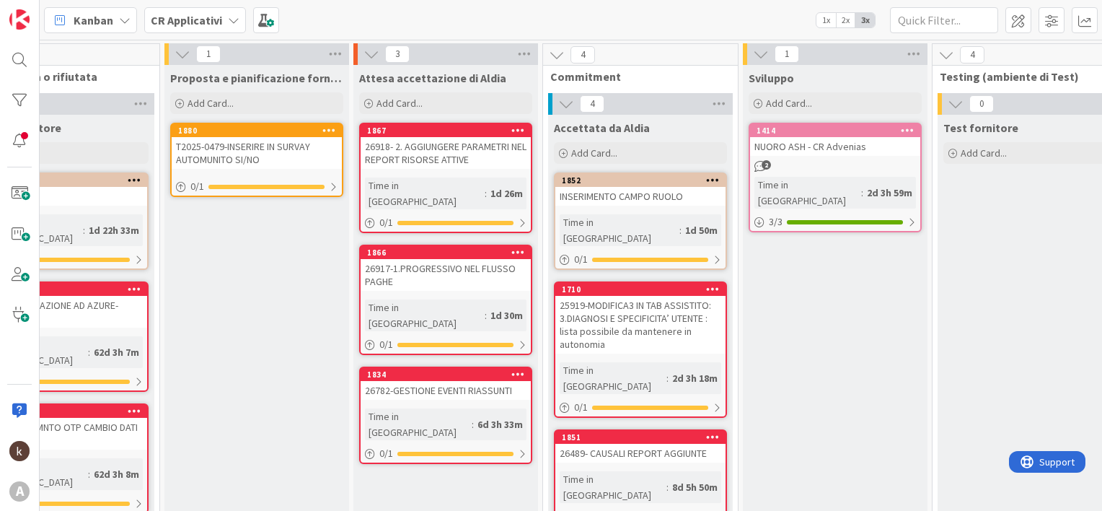
click at [217, 30] on div "CR Applicativi" at bounding box center [195, 20] width 102 height 26
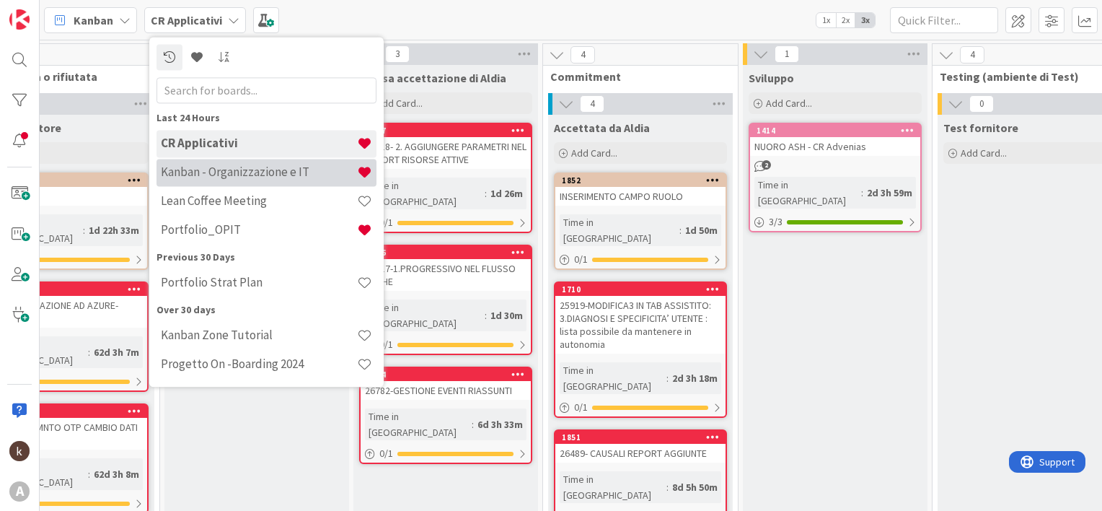
click at [217, 180] on div "Kanban - Organizzazione e IT" at bounding box center [266, 172] width 220 height 27
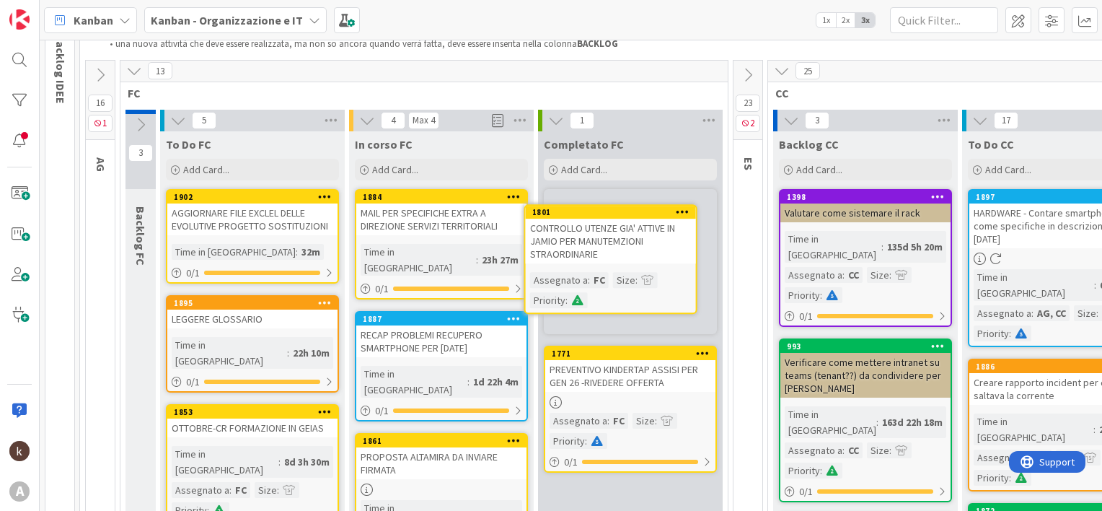
scroll to position [94, 0]
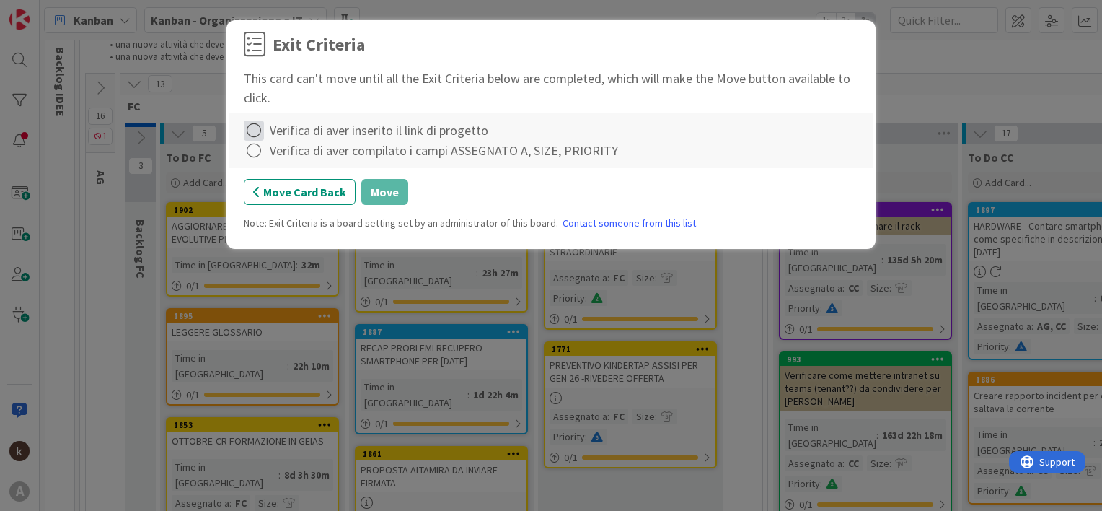
click at [255, 125] on icon at bounding box center [254, 130] width 20 height 20
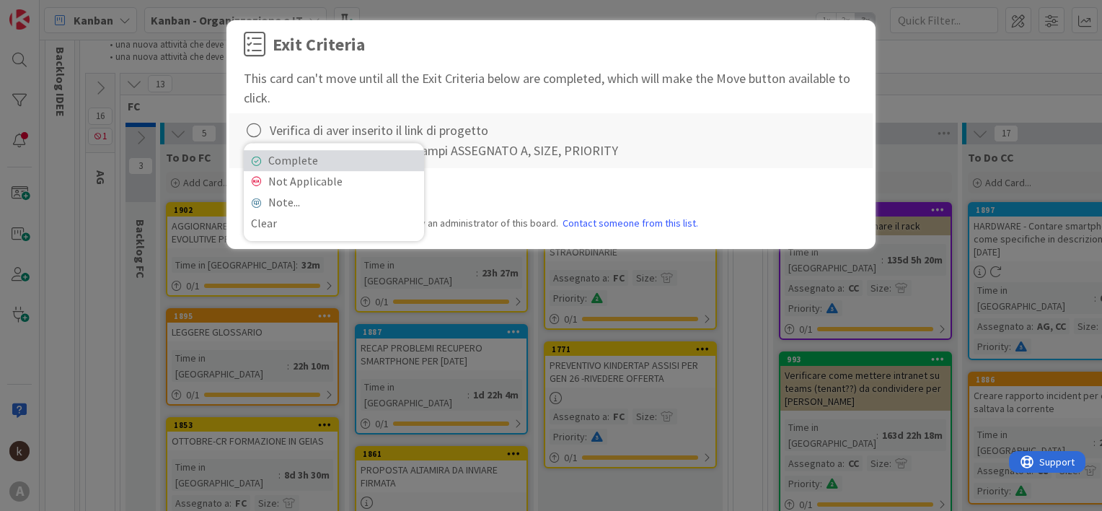
click at [270, 164] on link "Complete" at bounding box center [334, 160] width 180 height 21
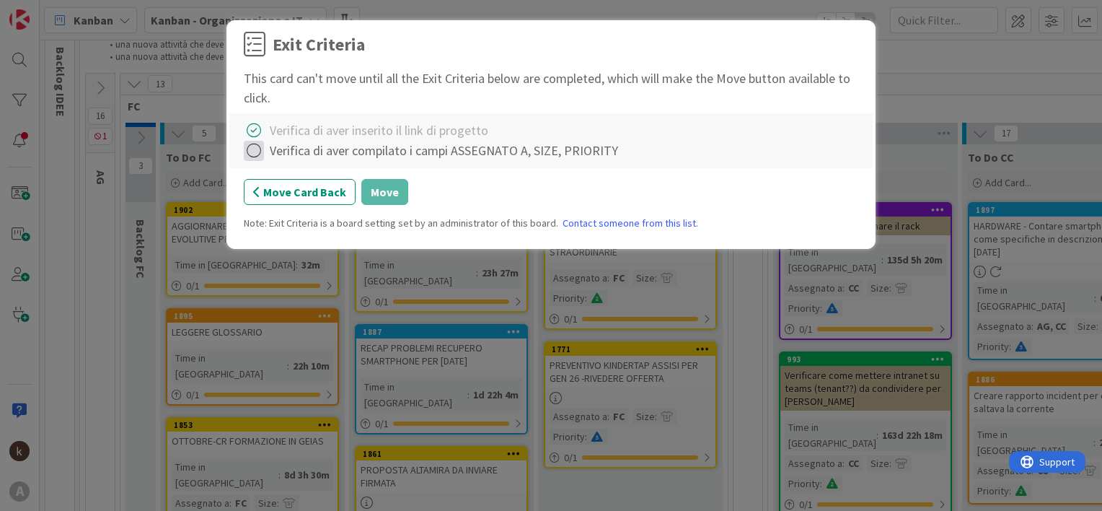
click at [254, 152] on icon at bounding box center [254, 151] width 20 height 20
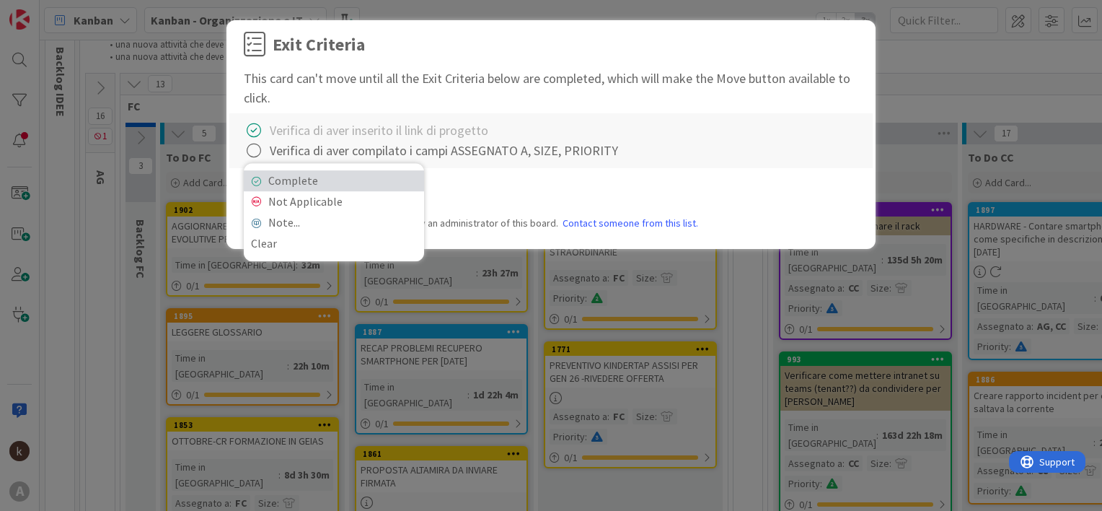
click at [301, 183] on link "Complete" at bounding box center [334, 180] width 180 height 21
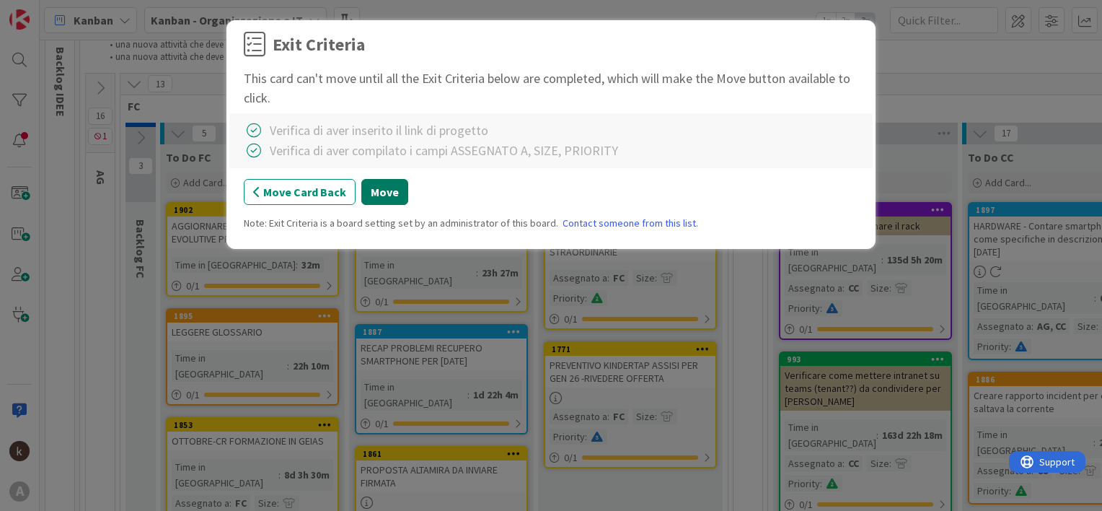
click at [380, 185] on button "Move" at bounding box center [384, 192] width 47 height 26
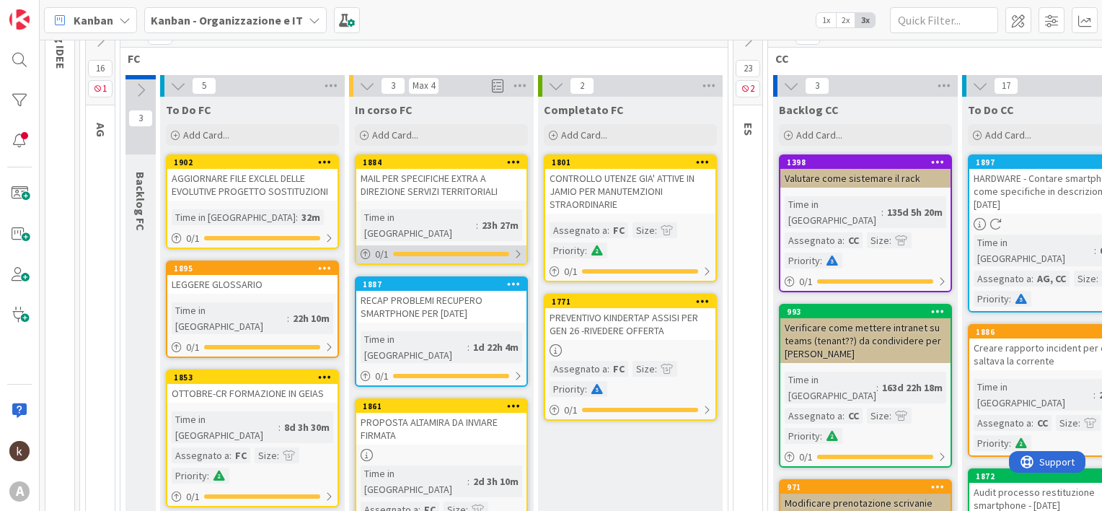
scroll to position [166, 0]
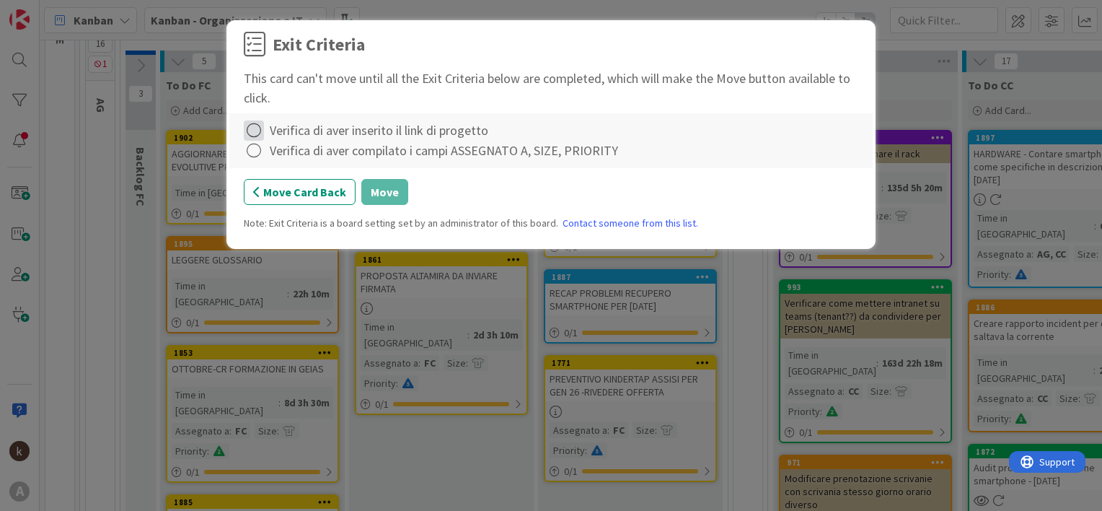
click at [252, 130] on icon at bounding box center [254, 130] width 20 height 20
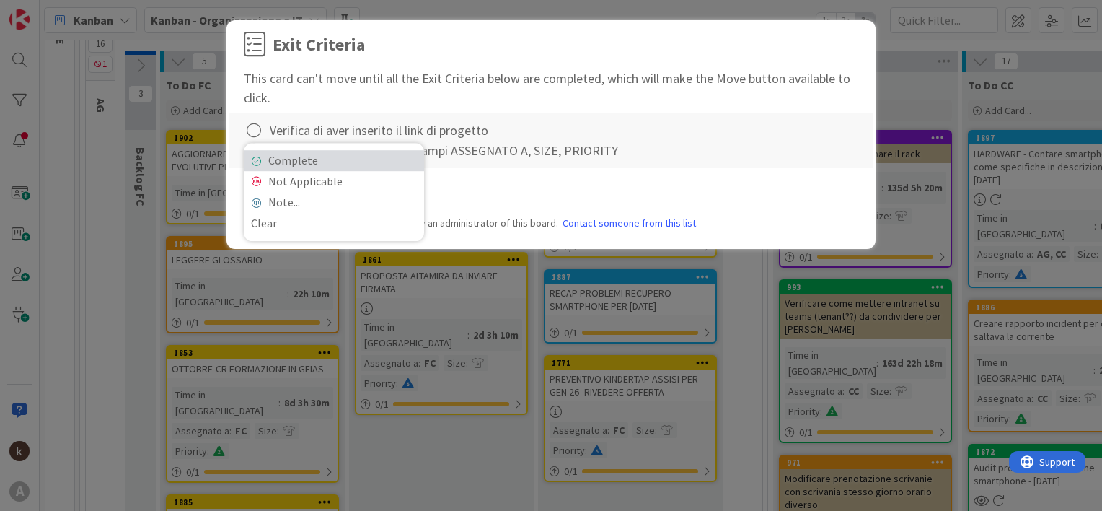
click at [271, 154] on link "Complete" at bounding box center [334, 160] width 180 height 21
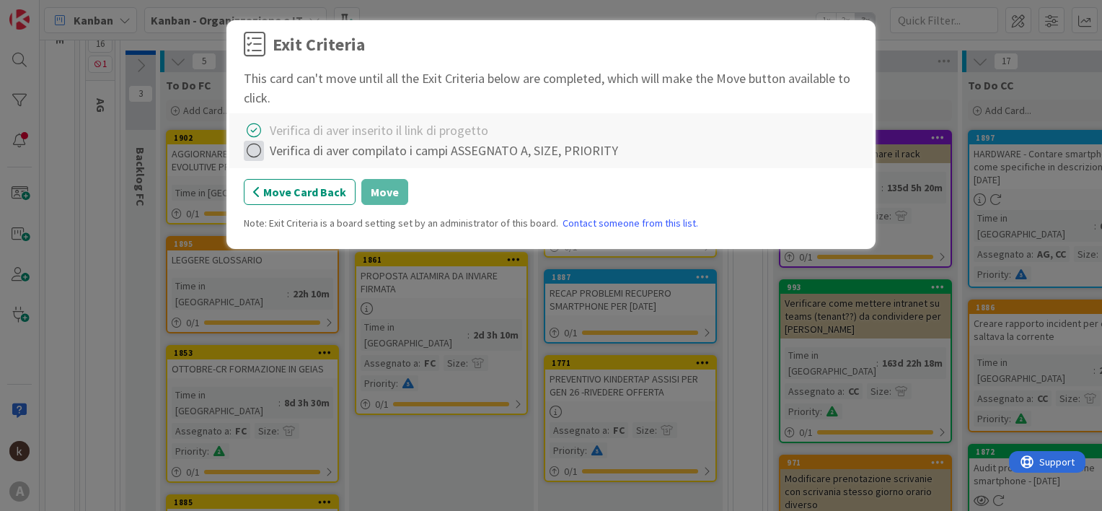
click at [256, 156] on icon at bounding box center [254, 151] width 20 height 20
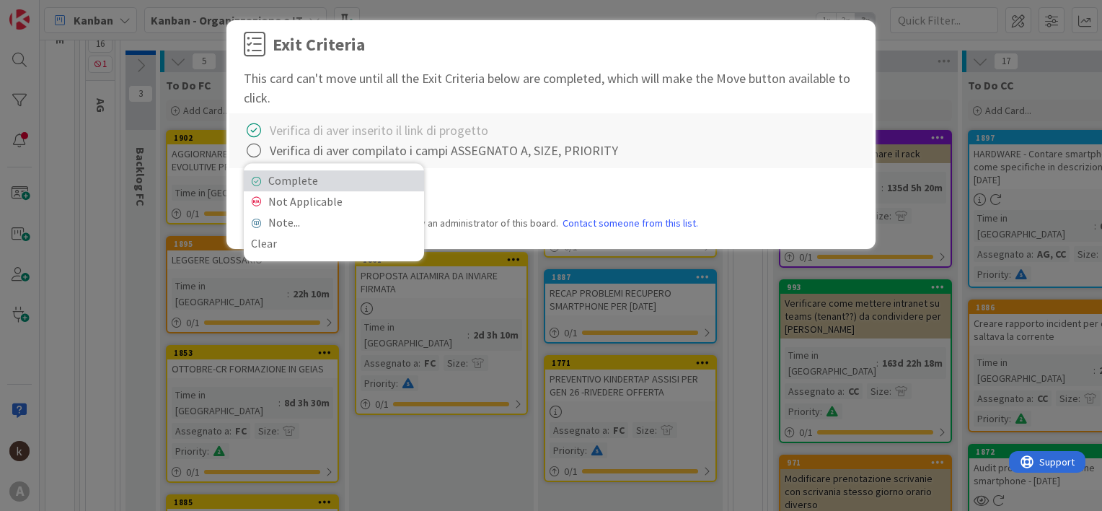
click at [273, 182] on link "Complete" at bounding box center [334, 180] width 180 height 21
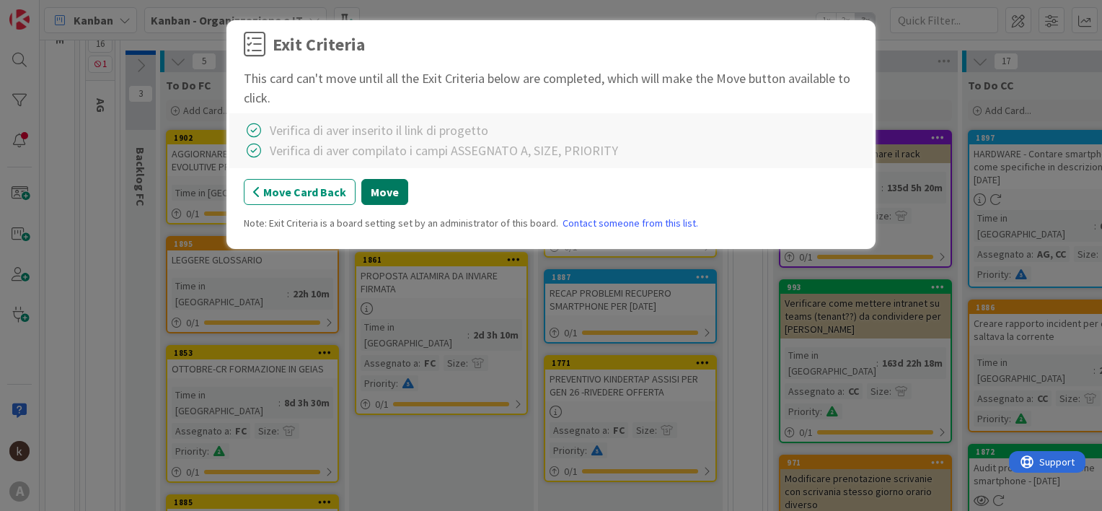
click at [363, 190] on button "Move" at bounding box center [384, 192] width 47 height 26
